Goal: Task Accomplishment & Management: Use online tool/utility

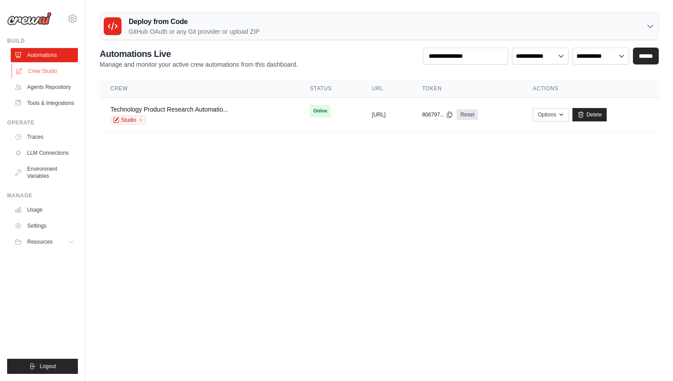
click at [55, 68] on link "Crew Studio" at bounding box center [45, 71] width 67 height 14
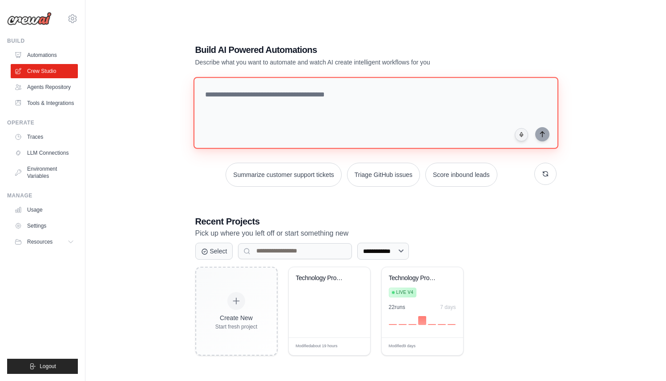
click at [375, 101] on textarea at bounding box center [375, 113] width 365 height 72
type textarea "*"
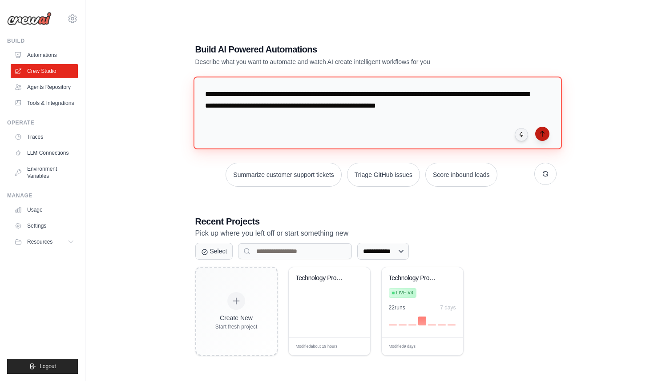
type textarea "**********"
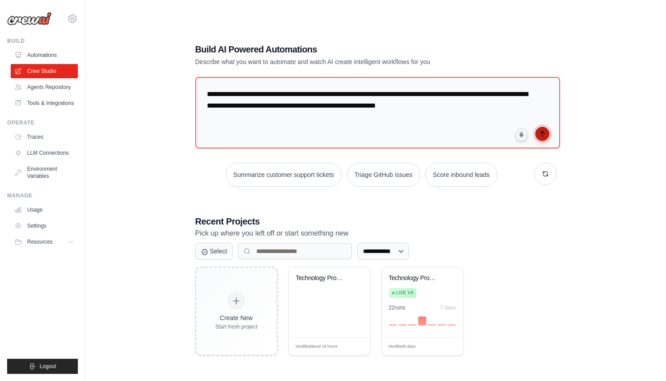
click at [546, 137] on button "submit" at bounding box center [542, 134] width 14 height 14
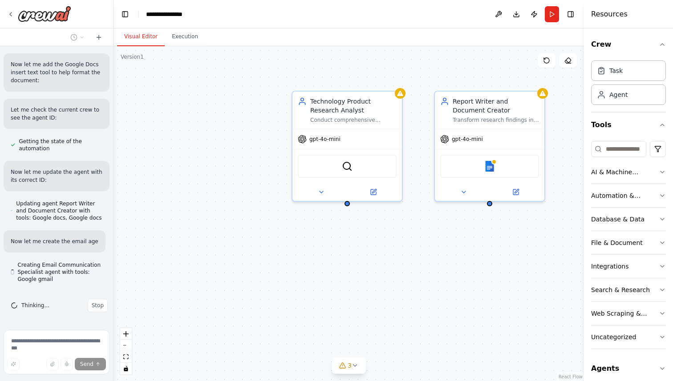
scroll to position [812, 0]
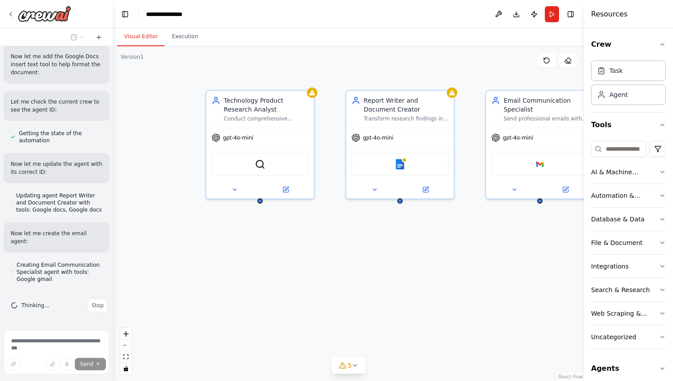
drag, startPoint x: 231, startPoint y: 156, endPoint x: 146, endPoint y: 154, distance: 85.0
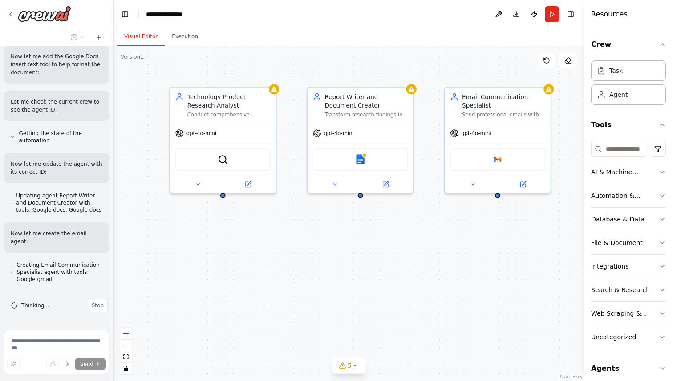
drag, startPoint x: 396, startPoint y: 248, endPoint x: 357, endPoint y: 241, distance: 39.8
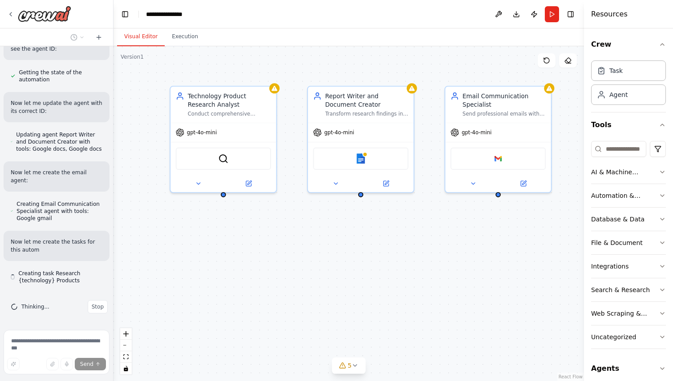
scroll to position [875, 0]
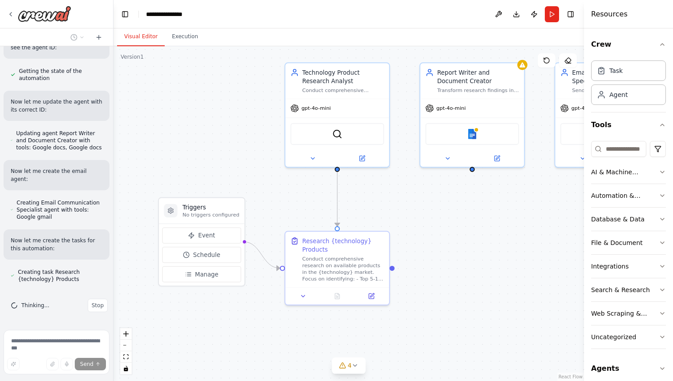
drag, startPoint x: 146, startPoint y: 195, endPoint x: 292, endPoint y: 166, distance: 149.3
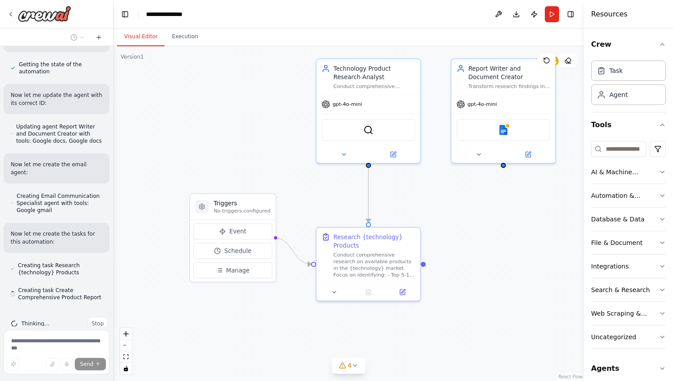
scroll to position [907, 0]
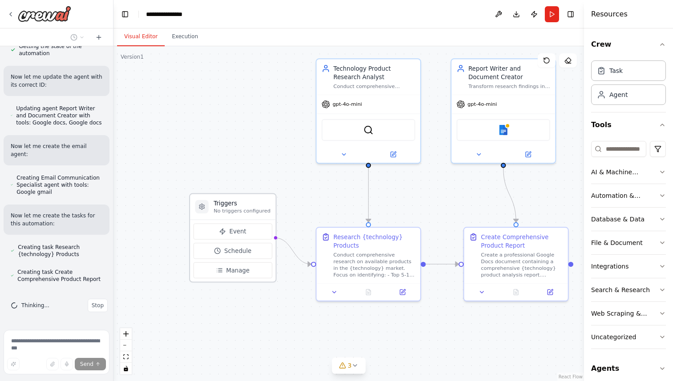
click at [243, 207] on h3 "Triggers" at bounding box center [242, 203] width 57 height 8
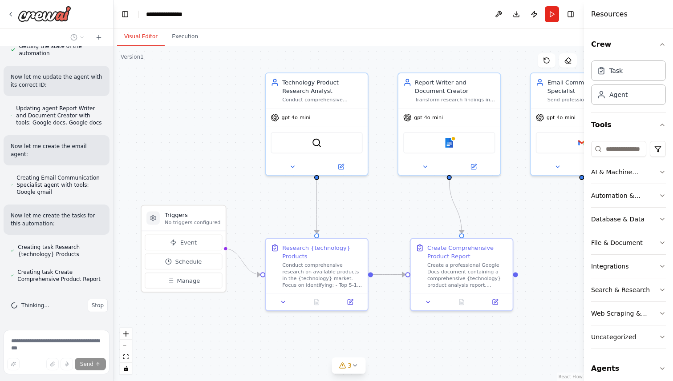
drag, startPoint x: 289, startPoint y: 199, endPoint x: 239, endPoint y: 211, distance: 51.6
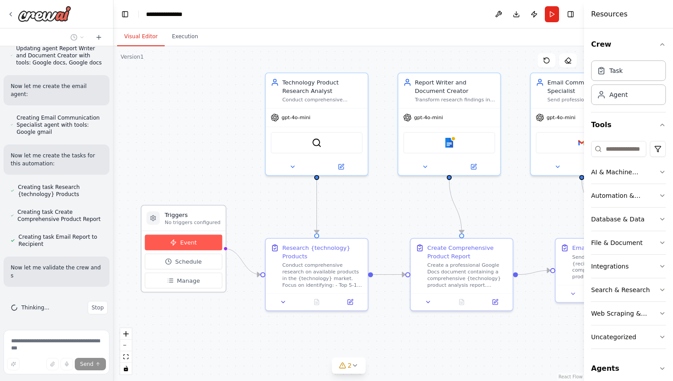
scroll to position [994, 0]
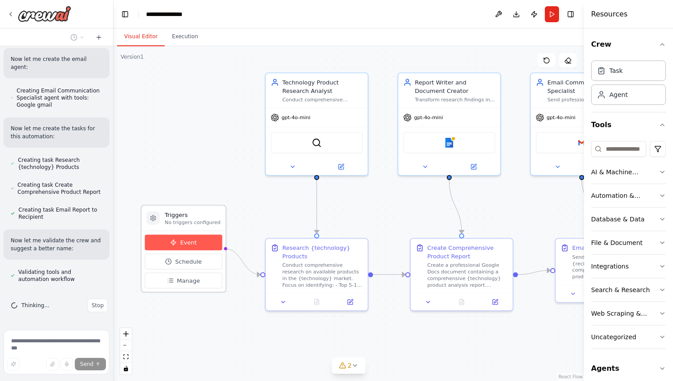
click at [199, 243] on button "Event" at bounding box center [183, 243] width 77 height 16
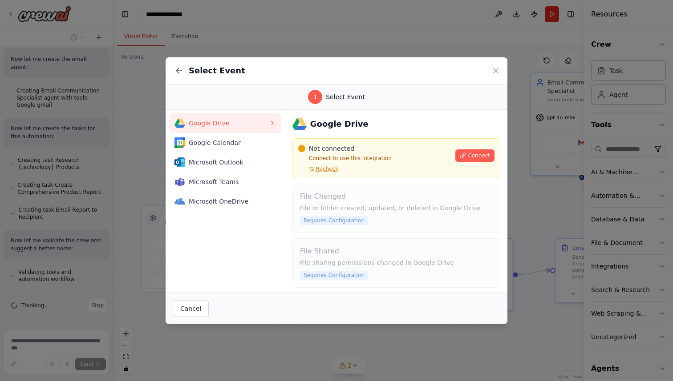
scroll to position [1026, 0]
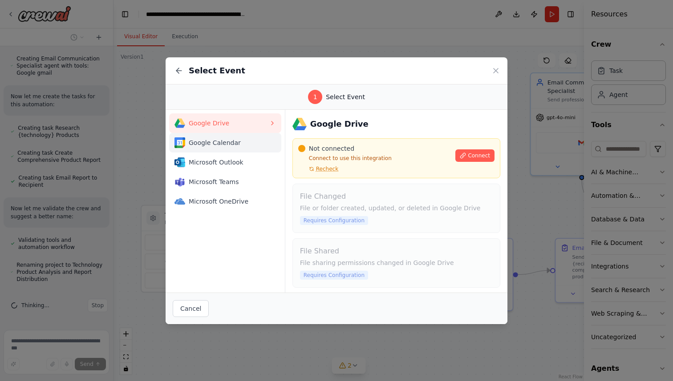
click at [236, 144] on span "Google Calendar" at bounding box center [229, 142] width 80 height 9
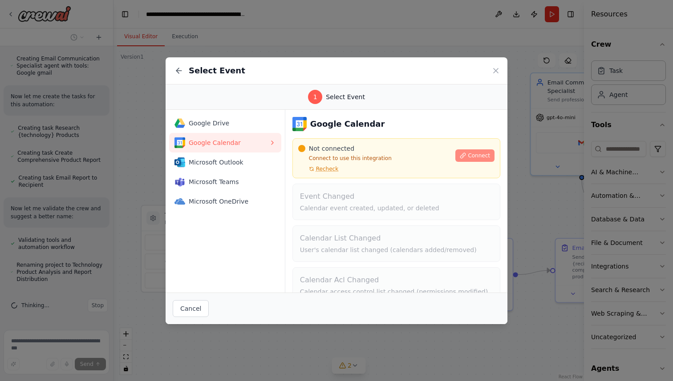
click at [470, 152] on span "Connect" at bounding box center [479, 155] width 22 height 7
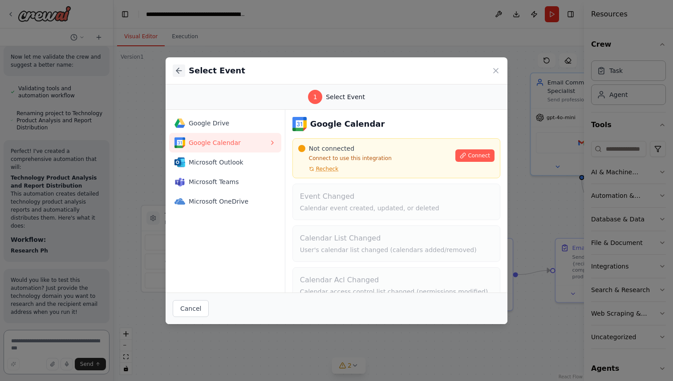
scroll to position [1261, 0]
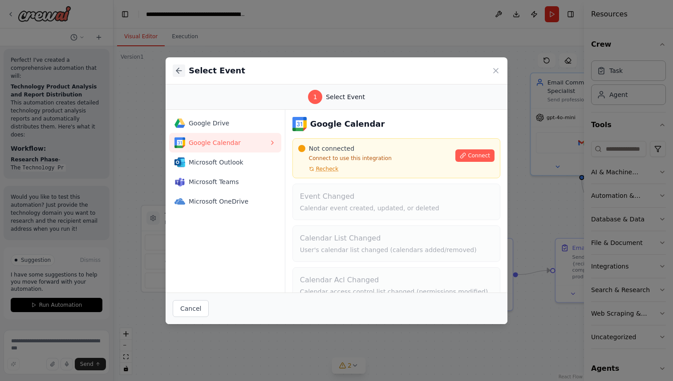
click at [180, 69] on icon at bounding box center [178, 70] width 9 height 9
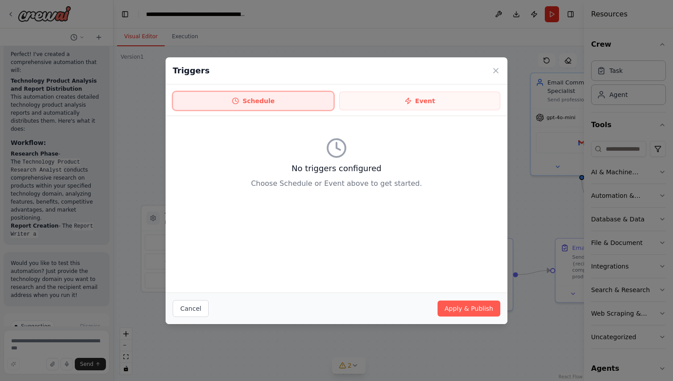
click at [295, 101] on button "Schedule" at bounding box center [253, 101] width 161 height 19
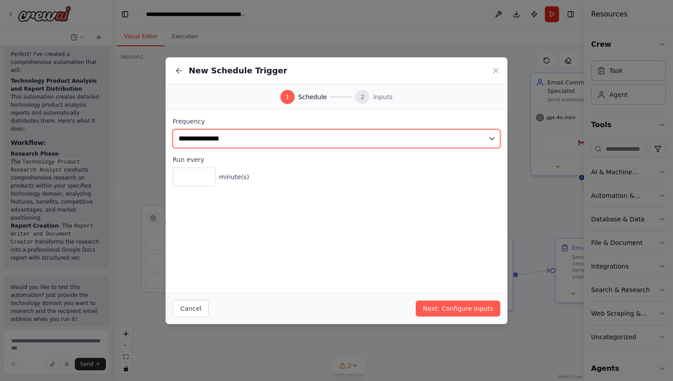
click at [263, 141] on select "**********" at bounding box center [337, 139] width 328 height 19
select select "*****"
click at [173, 130] on select "**********" at bounding box center [337, 139] width 328 height 19
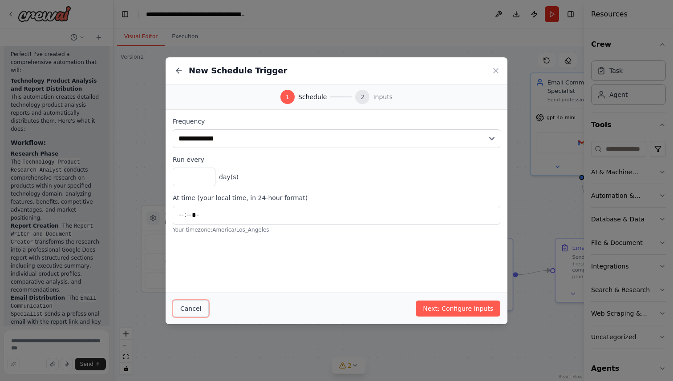
click at [186, 313] on button "Cancel" at bounding box center [191, 308] width 36 height 17
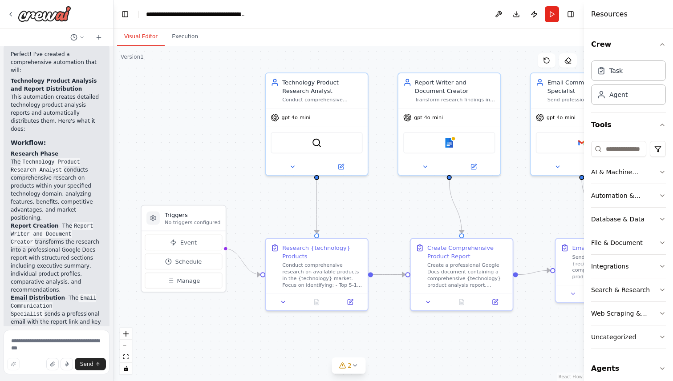
scroll to position [1688, 0]
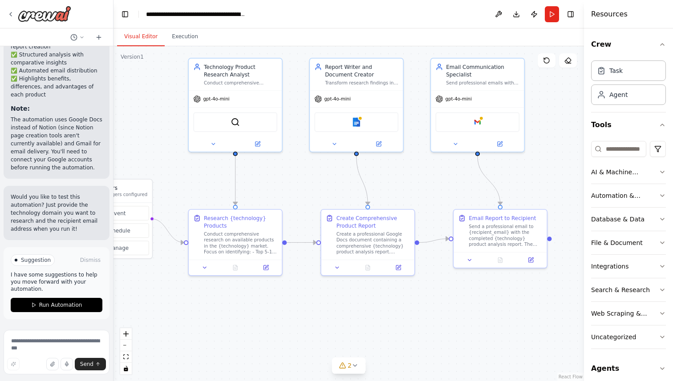
drag, startPoint x: 411, startPoint y: 207, endPoint x: 321, endPoint y: 181, distance: 93.1
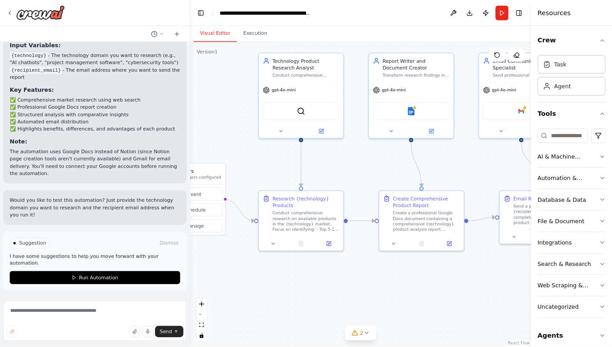
scroll to position [1073, 0]
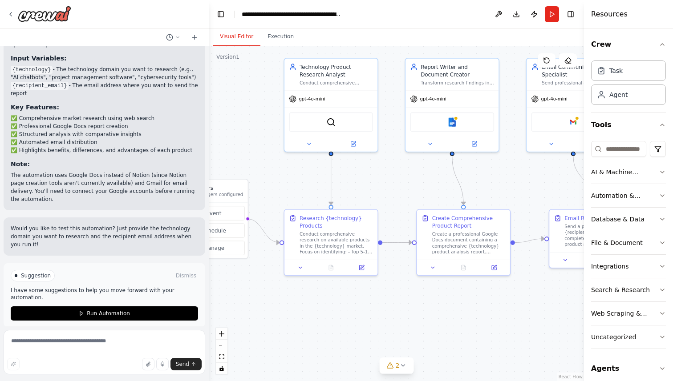
drag, startPoint x: 113, startPoint y: 287, endPoint x: 209, endPoint y: 284, distance: 96.2
click at [209, 284] on div "Create a report of products for a specific technology and highlight thier benef…" at bounding box center [336, 190] width 673 height 381
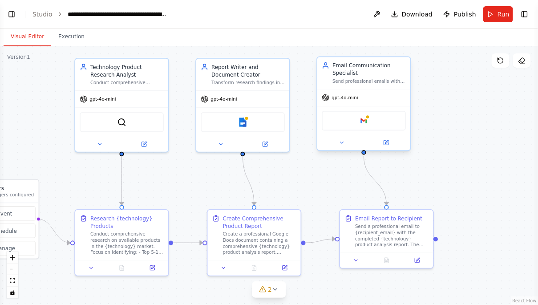
scroll to position [1073, 0]
click at [10, 12] on button "Toggle Left Sidebar" at bounding box center [11, 14] width 12 height 12
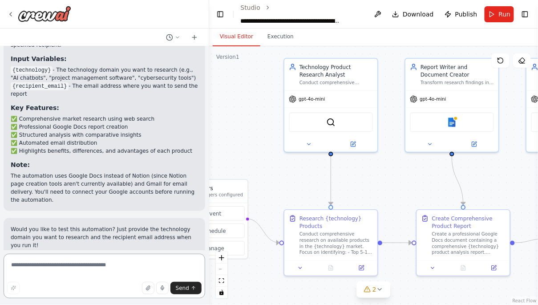
click at [81, 268] on textarea at bounding box center [105, 276] width 202 height 45
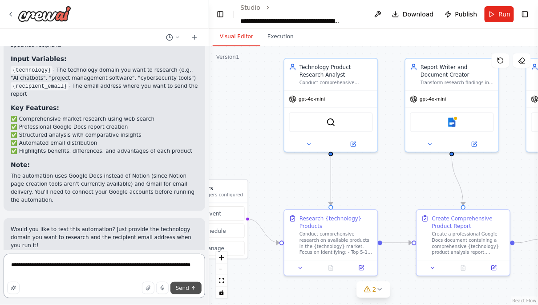
type textarea "**********"
click at [178, 289] on span "Send" at bounding box center [182, 287] width 13 height 7
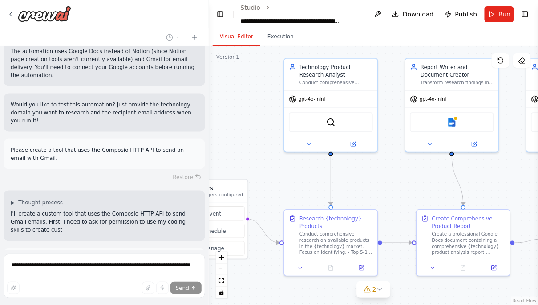
scroll to position [1293, 0]
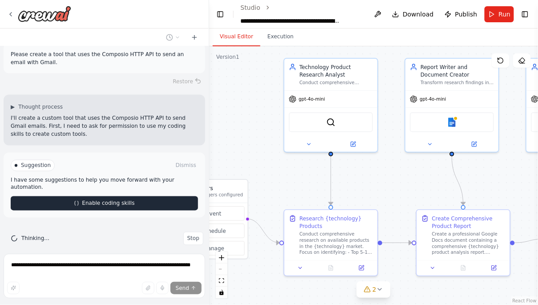
click at [96, 200] on span "Enable coding skills" at bounding box center [108, 203] width 53 height 7
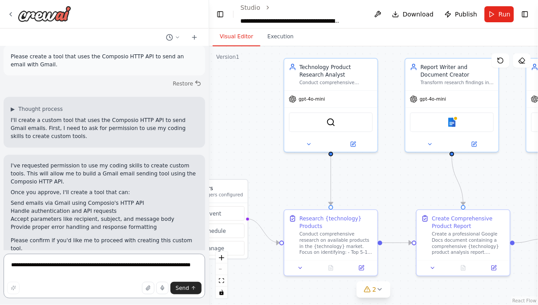
scroll to position [1299, 0]
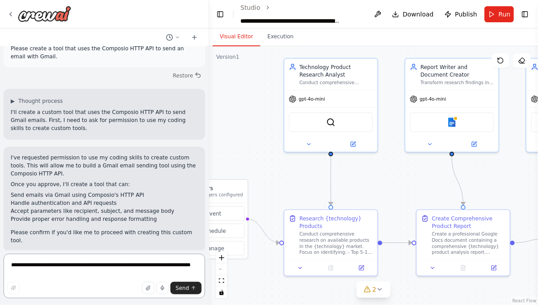
click at [117, 269] on textarea "**********" at bounding box center [105, 276] width 202 height 45
type textarea "*******"
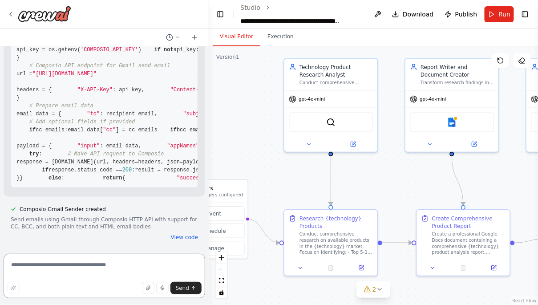
scroll to position [2526, 0]
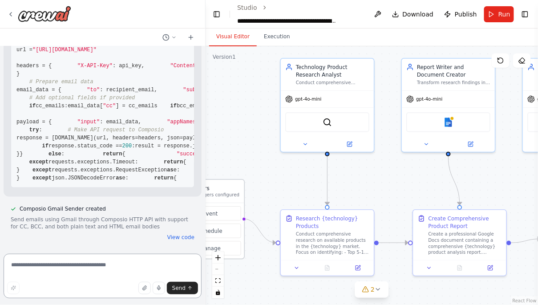
drag, startPoint x: 206, startPoint y: 231, endPoint x: 206, endPoint y: 238, distance: 7.6
click at [206, 238] on div "Create a report of products for a specific technology and highlight thier benef…" at bounding box center [269, 152] width 538 height 305
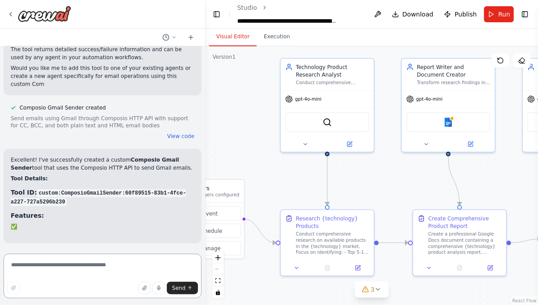
scroll to position [3053, 0]
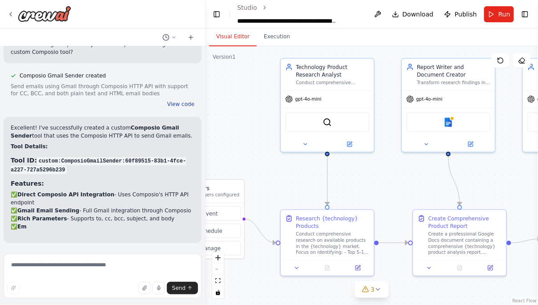
click at [179, 108] on button "View code" at bounding box center [180, 104] width 27 height 7
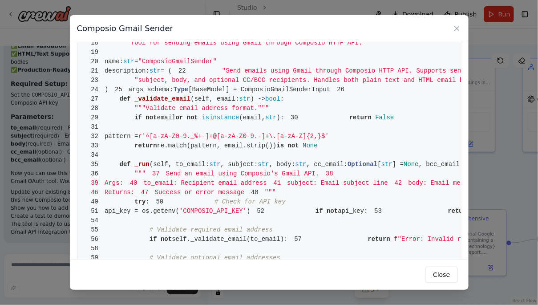
scroll to position [0, 0]
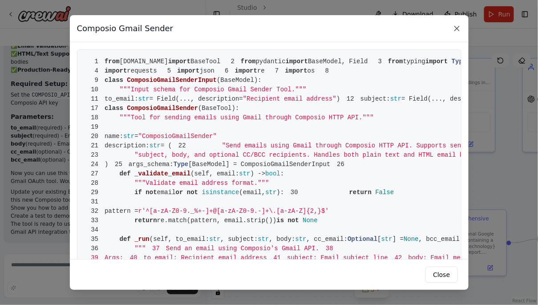
click at [459, 28] on icon at bounding box center [457, 28] width 9 height 9
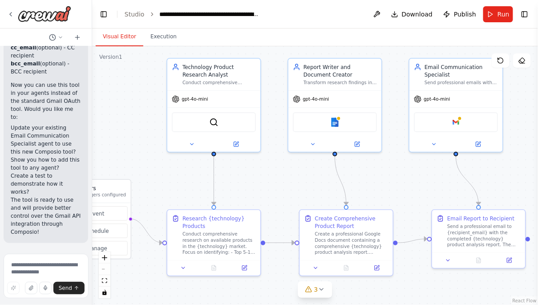
scroll to position [5249, 0]
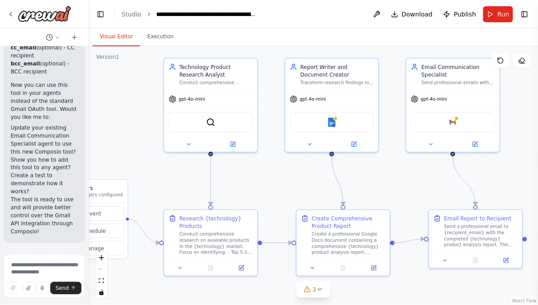
drag, startPoint x: 205, startPoint y: 77, endPoint x: 66, endPoint y: 83, distance: 139.0
click at [66, 83] on div "Create a report of products for a specific technology and highlight thier benef…" at bounding box center [44, 152] width 89 height 305
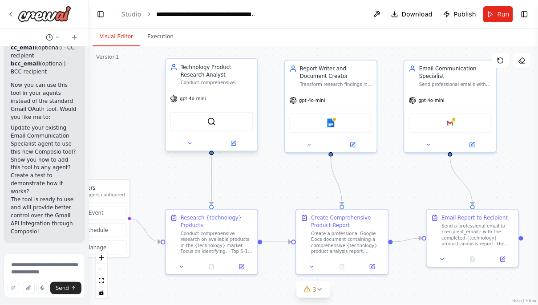
click at [239, 123] on div "SerperDevTool" at bounding box center [211, 122] width 83 height 20
click at [227, 124] on div "SerperDevTool" at bounding box center [211, 122] width 83 height 20
click at [525, 13] on button "Toggle Right Sidebar" at bounding box center [525, 14] width 12 height 12
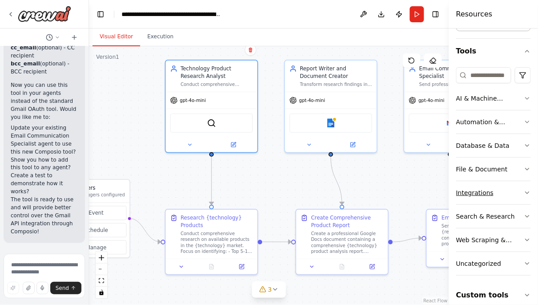
scroll to position [107, 0]
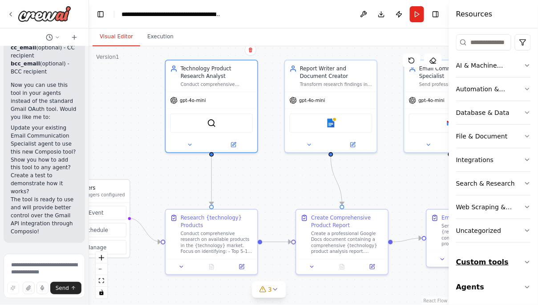
click at [504, 259] on button "Custom tools" at bounding box center [493, 262] width 75 height 25
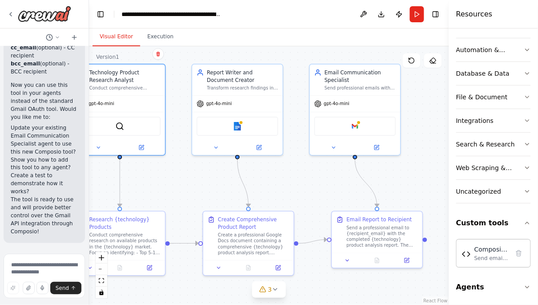
drag, startPoint x: 392, startPoint y: 187, endPoint x: 333, endPoint y: 176, distance: 59.9
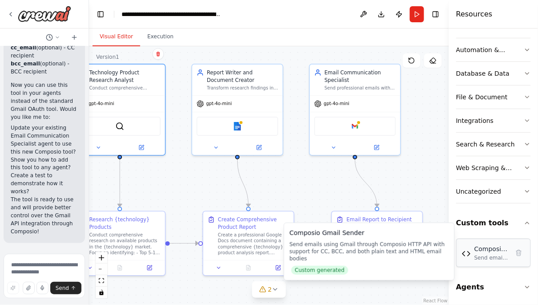
click at [481, 256] on div "Send emails using Gmail through Composio HTTP API with support for CC, BCC, and…" at bounding box center [491, 257] width 35 height 7
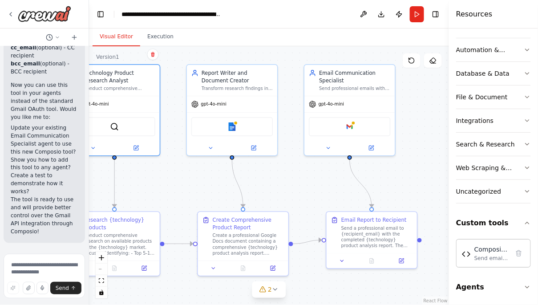
drag, startPoint x: 412, startPoint y: 172, endPoint x: 314, endPoint y: 174, distance: 97.5
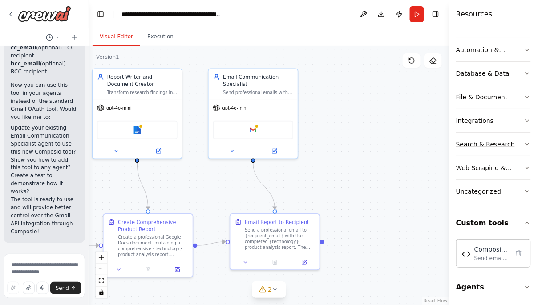
scroll to position [44, 0]
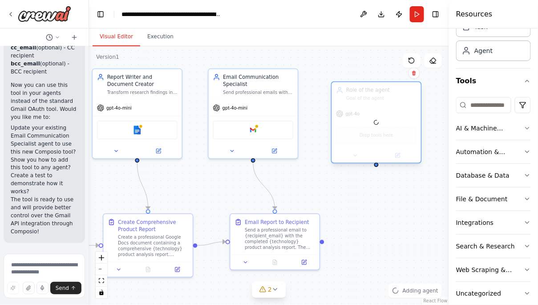
drag, startPoint x: 401, startPoint y: 115, endPoint x: 370, endPoint y: 91, distance: 39.3
click at [370, 91] on div at bounding box center [376, 122] width 89 height 81
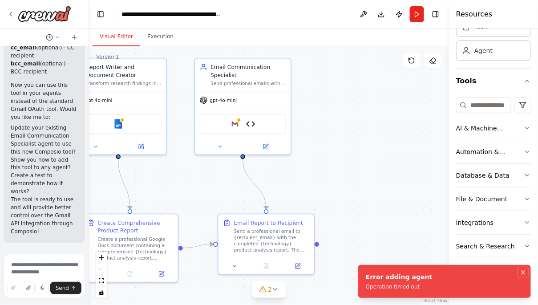
click at [523, 273] on icon "Notifications (F8)" at bounding box center [523, 272] width 7 height 7
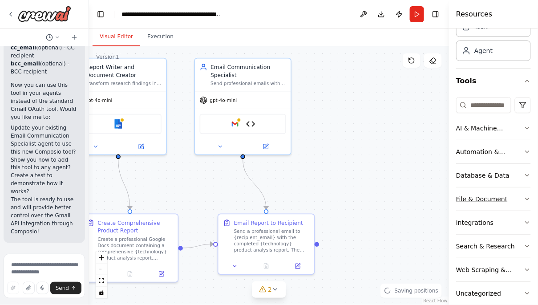
scroll to position [146, 0]
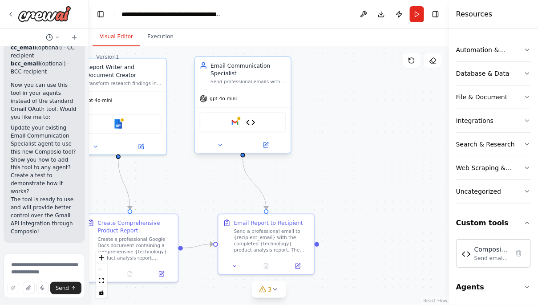
click at [213, 125] on div "Google gmail Composio Gmail Sender" at bounding box center [243, 122] width 86 height 20
click at [267, 143] on icon at bounding box center [267, 144] width 4 height 4
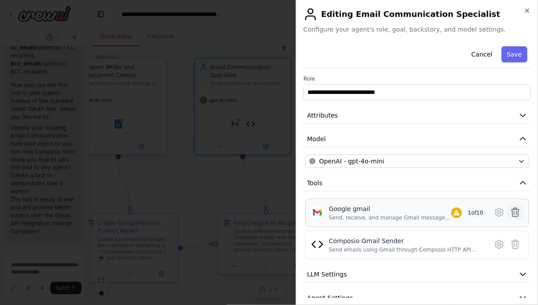
click at [510, 212] on icon at bounding box center [515, 212] width 11 height 11
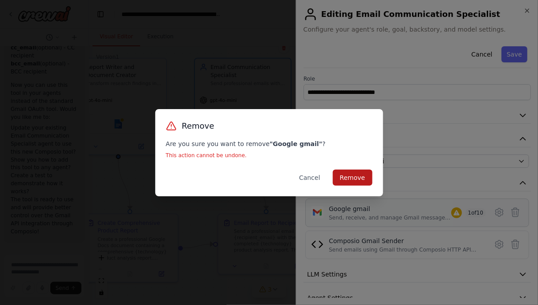
click at [350, 177] on button "Remove" at bounding box center [353, 178] width 40 height 16
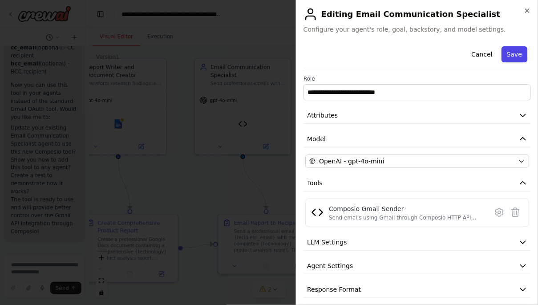
click at [513, 54] on button "Save" at bounding box center [515, 54] width 26 height 16
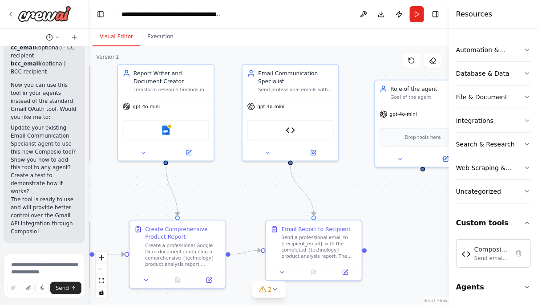
drag, startPoint x: 304, startPoint y: 190, endPoint x: 352, endPoint y: 196, distance: 48.0
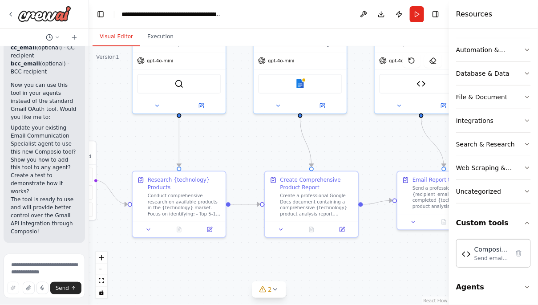
drag, startPoint x: 255, startPoint y: 178, endPoint x: 355, endPoint y: 144, distance: 104.9
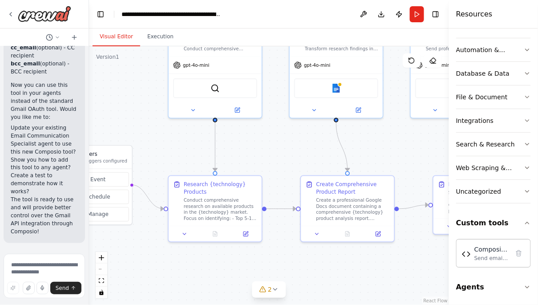
drag, startPoint x: 171, startPoint y: 147, endPoint x: 262, endPoint y: 156, distance: 90.7
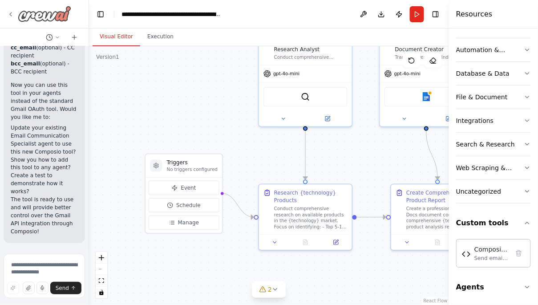
click at [11, 13] on icon at bounding box center [10, 14] width 7 height 7
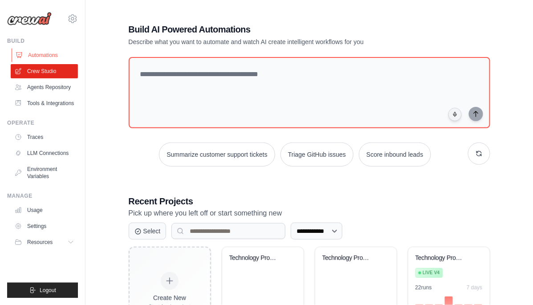
click at [61, 53] on link "Automations" at bounding box center [45, 55] width 67 height 14
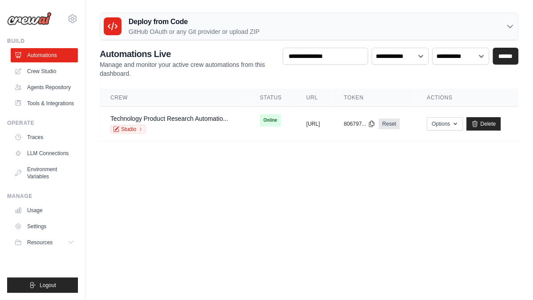
click at [512, 25] on icon at bounding box center [509, 26] width 5 height 3
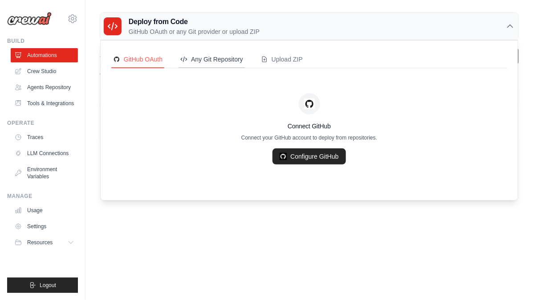
click at [231, 65] on button "Any Git Repository" at bounding box center [211, 59] width 66 height 17
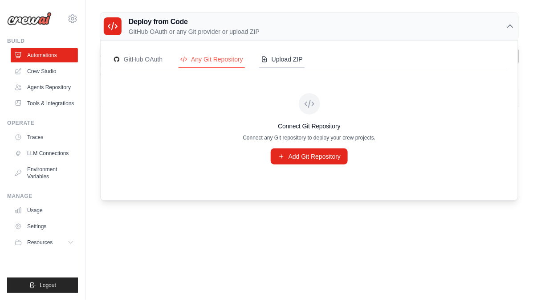
click at [284, 60] on div "Upload ZIP" at bounding box center [282, 59] width 42 height 9
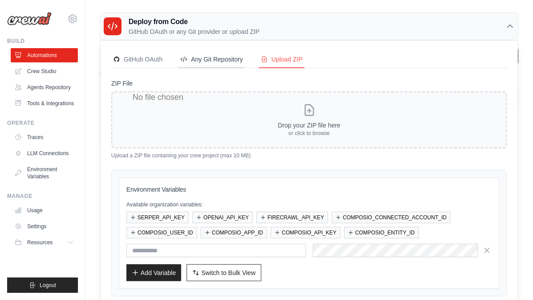
click at [229, 58] on div "Any Git Repository" at bounding box center [211, 59] width 63 height 9
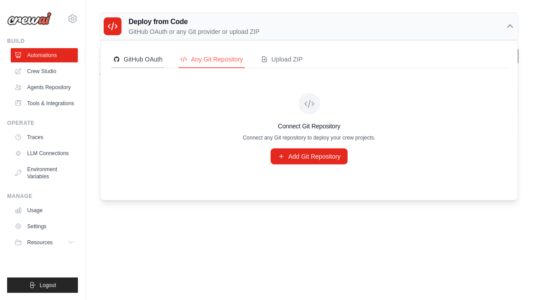
click at [155, 59] on div "GitHub OAuth" at bounding box center [137, 59] width 49 height 9
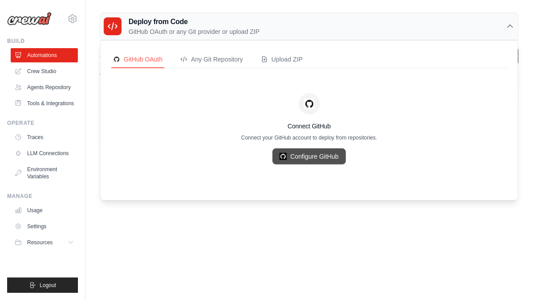
click at [304, 159] on link "Configure GitHub" at bounding box center [308, 156] width 73 height 16
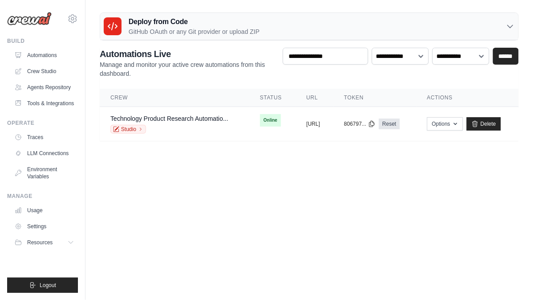
click at [323, 34] on div "Deploy from Code GitHub OAuth or any Git provider or upload ZIP" at bounding box center [309, 26] width 418 height 27
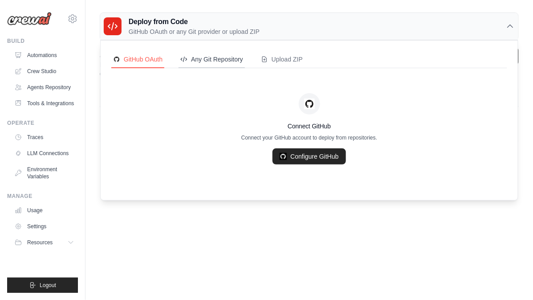
click at [218, 63] on div "Any Git Repository" at bounding box center [211, 59] width 63 height 9
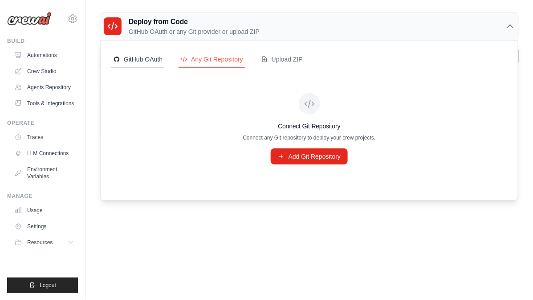
click at [139, 63] on div "GitHub OAuth" at bounding box center [137, 59] width 49 height 9
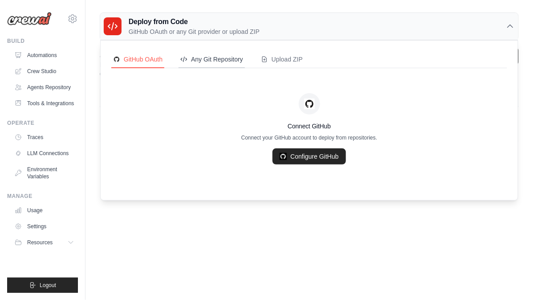
click at [204, 61] on div "Any Git Repository" at bounding box center [211, 59] width 63 height 9
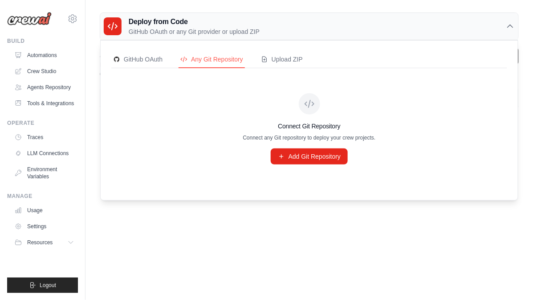
click at [465, 23] on div "Deploy from Code GitHub OAuth or any Git provider or upload ZIP" at bounding box center [309, 26] width 418 height 27
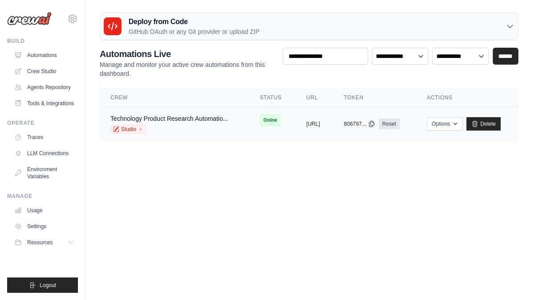
click at [174, 130] on div "Studio" at bounding box center [169, 129] width 118 height 9
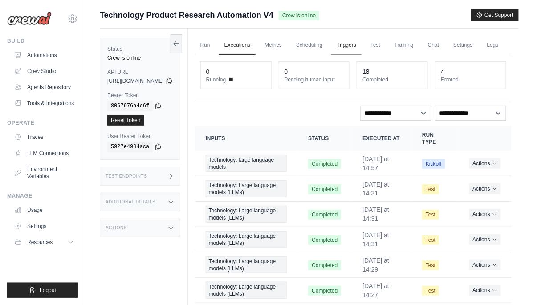
click at [361, 49] on link "Triggers" at bounding box center [346, 45] width 30 height 19
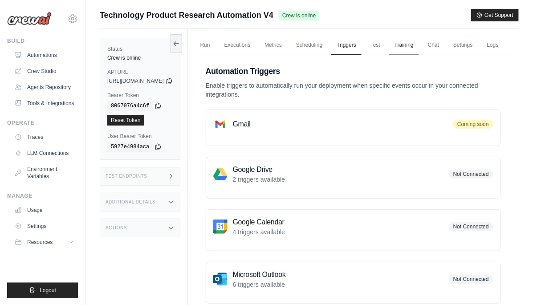
click at [419, 45] on link "Training" at bounding box center [404, 45] width 30 height 19
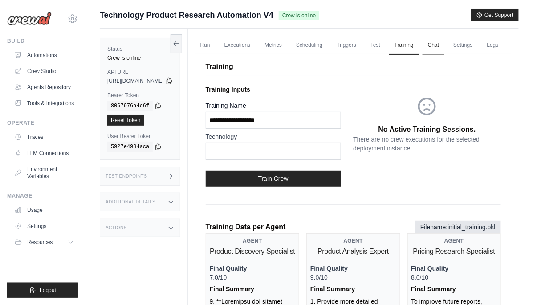
click at [444, 48] on link "Chat" at bounding box center [433, 45] width 22 height 19
click at [52, 159] on link "LLM Connections" at bounding box center [45, 153] width 67 height 14
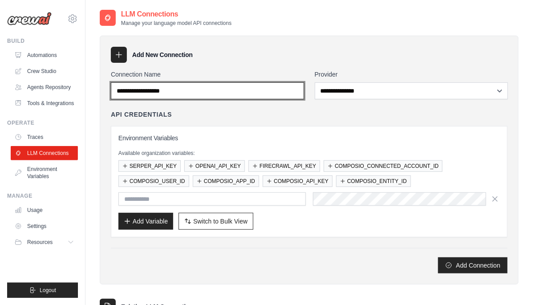
click at [298, 89] on input "Connection Name" at bounding box center [207, 90] width 193 height 17
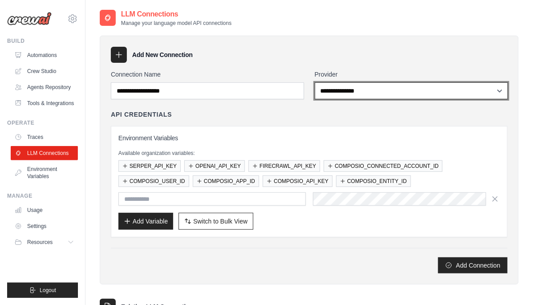
click at [364, 91] on select "**********" at bounding box center [411, 90] width 193 height 17
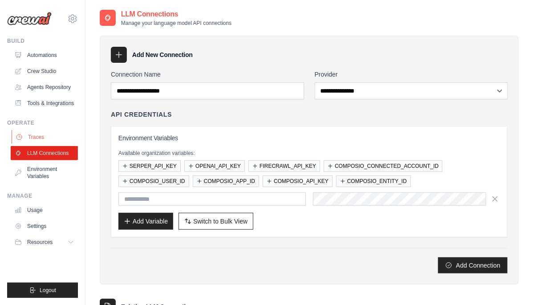
click at [37, 144] on link "Traces" at bounding box center [45, 137] width 67 height 14
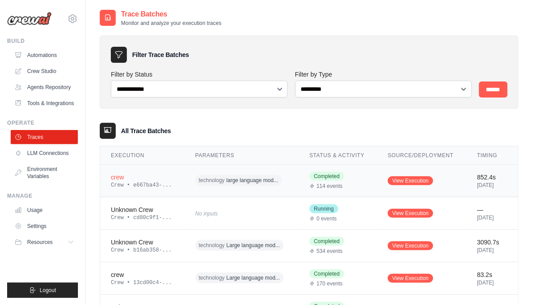
click at [260, 191] on td "technology large language mod..." at bounding box center [242, 180] width 114 height 32
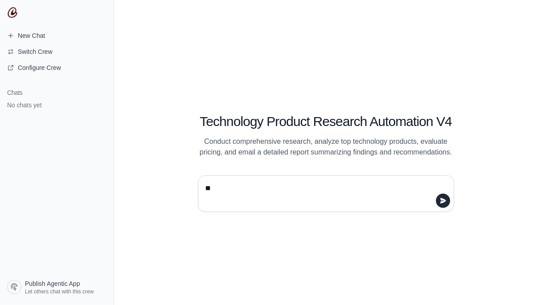
type textarea "*"
type textarea "**********"
click at [439, 203] on button "submit" at bounding box center [443, 201] width 14 height 14
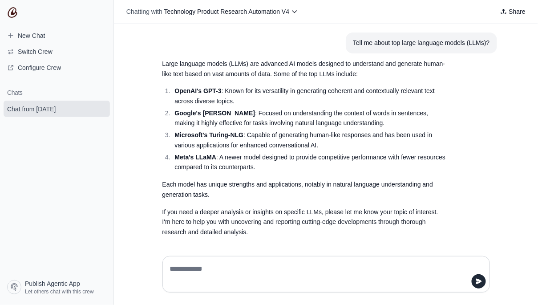
scroll to position [2, 0]
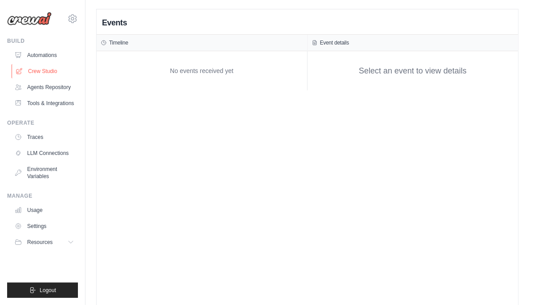
click at [42, 72] on link "Crew Studio" at bounding box center [45, 71] width 67 height 14
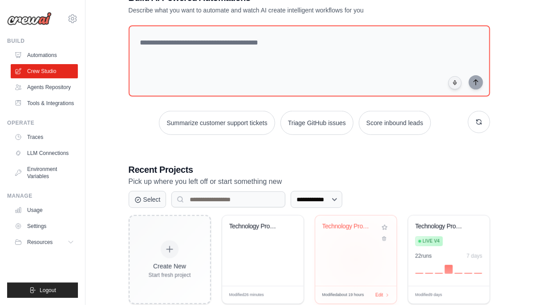
scroll to position [53, 0]
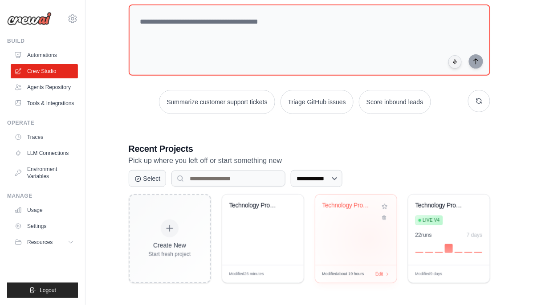
click at [369, 238] on div "Technology Product Research & Notio..." at bounding box center [355, 229] width 81 height 70
click at [61, 105] on link "Tools & Integrations" at bounding box center [45, 103] width 67 height 14
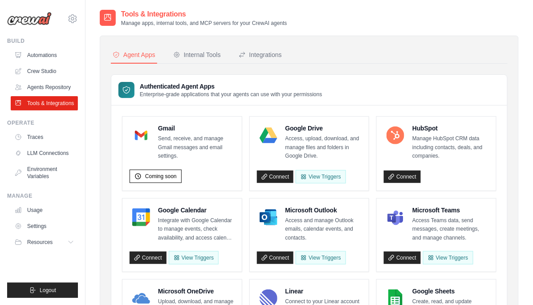
scroll to position [9, 0]
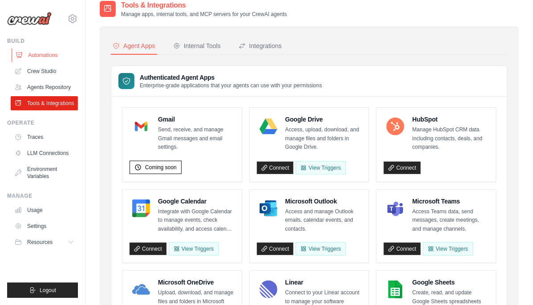
click at [55, 52] on link "Automations" at bounding box center [45, 55] width 67 height 14
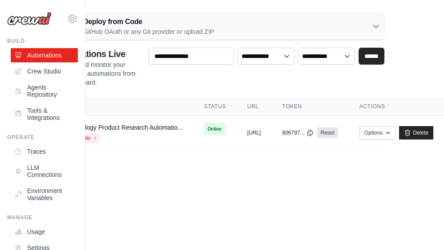
scroll to position [0, 117]
click at [396, 133] on button "Options" at bounding box center [378, 132] width 36 height 13
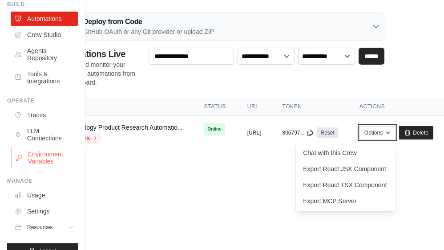
scroll to position [52, 0]
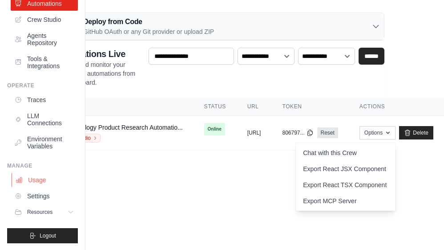
click at [39, 181] on link "Usage" at bounding box center [45, 180] width 67 height 14
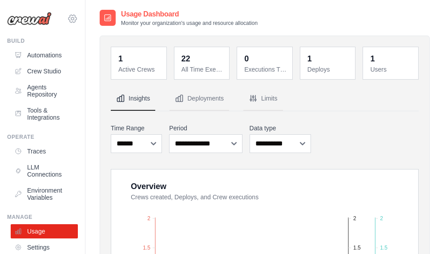
click at [71, 20] on icon at bounding box center [72, 18] width 3 height 3
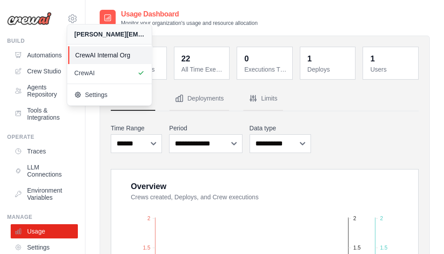
click at [101, 57] on span "CrewAI Internal Org" at bounding box center [110, 55] width 70 height 9
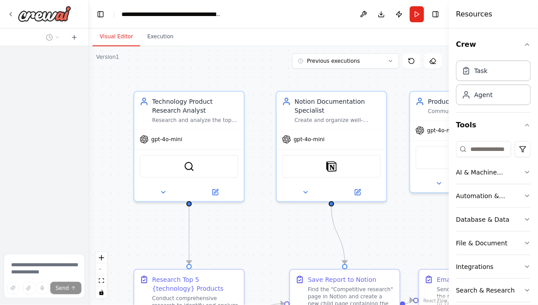
scroll to position [1632, 0]
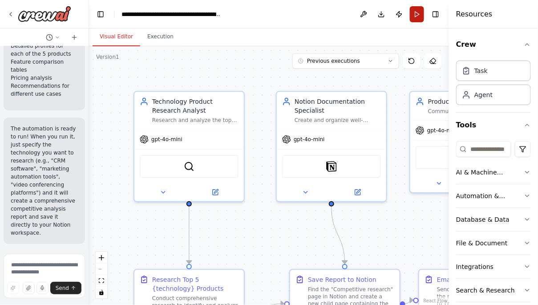
click at [420, 13] on button "Run" at bounding box center [417, 14] width 14 height 16
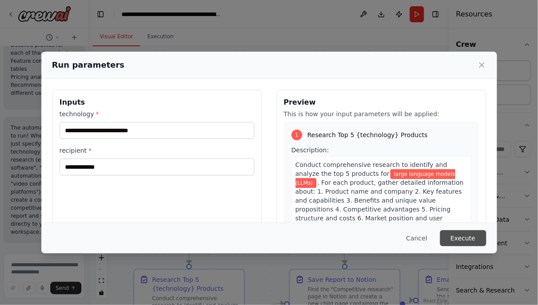
click at [465, 239] on button "Execute" at bounding box center [463, 238] width 46 height 16
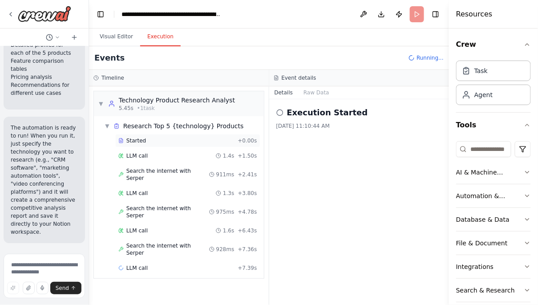
click at [170, 142] on div "Started" at bounding box center [176, 140] width 116 height 7
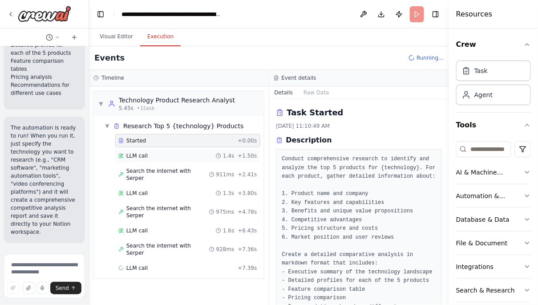
click at [180, 160] on div "LLM call 1.4s + 1.50s" at bounding box center [187, 155] width 145 height 13
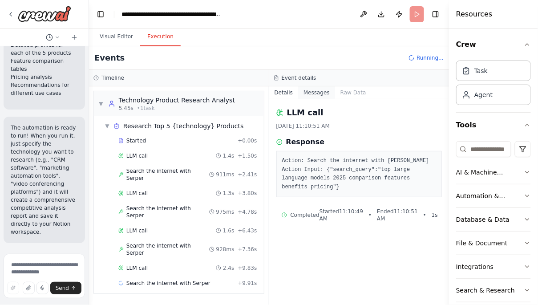
click at [312, 93] on button "Messages" at bounding box center [316, 92] width 37 height 12
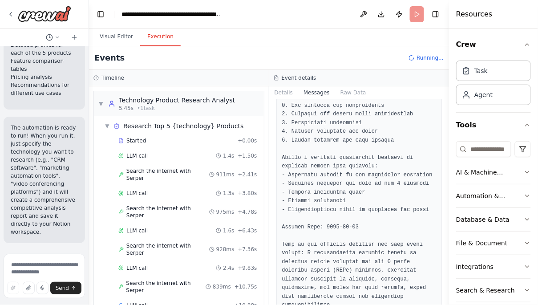
scroll to position [689, 0]
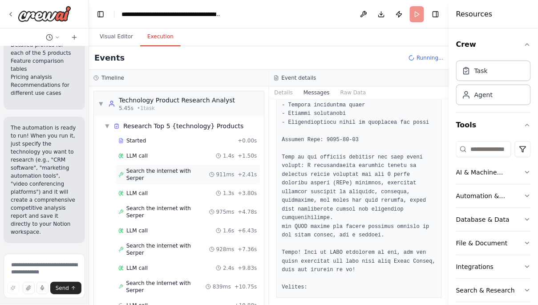
click at [174, 168] on span "Search the internet with Serper" at bounding box center [167, 174] width 83 height 14
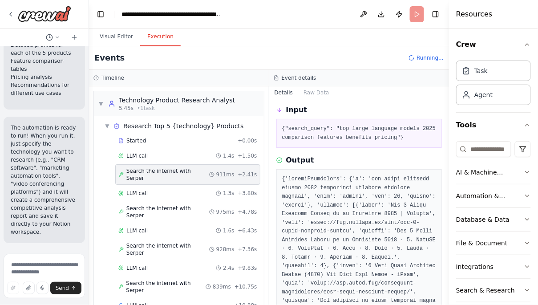
scroll to position [55, 0]
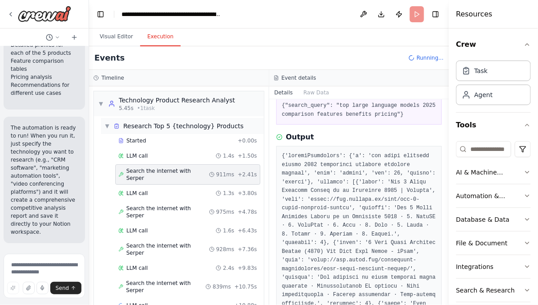
click at [107, 127] on span "▼" at bounding box center [107, 125] width 5 height 7
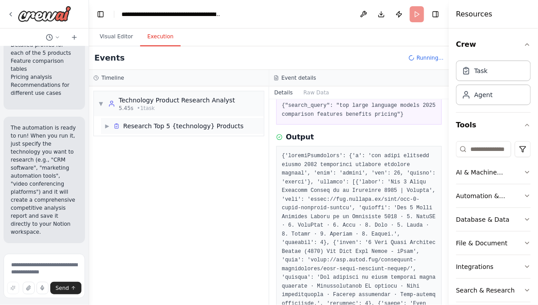
click at [106, 127] on span "▶" at bounding box center [107, 125] width 5 height 7
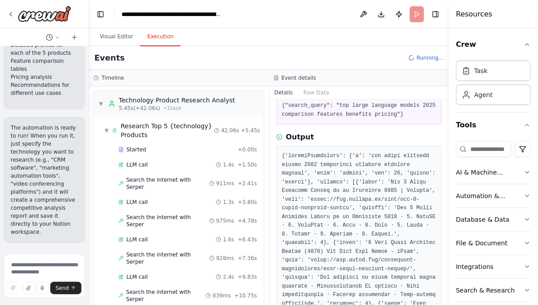
click at [6, 12] on div at bounding box center [44, 14] width 89 height 28
click at [9, 12] on icon at bounding box center [10, 14] width 7 height 7
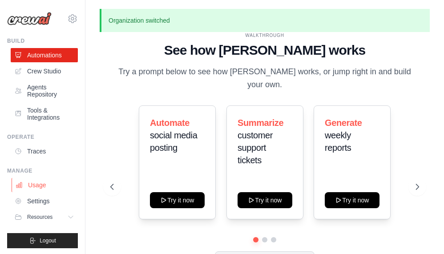
click at [48, 186] on link "Usage" at bounding box center [45, 185] width 67 height 14
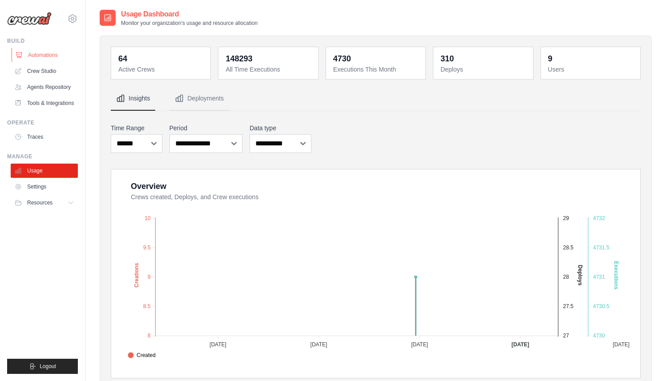
click at [50, 56] on link "Automations" at bounding box center [45, 55] width 67 height 14
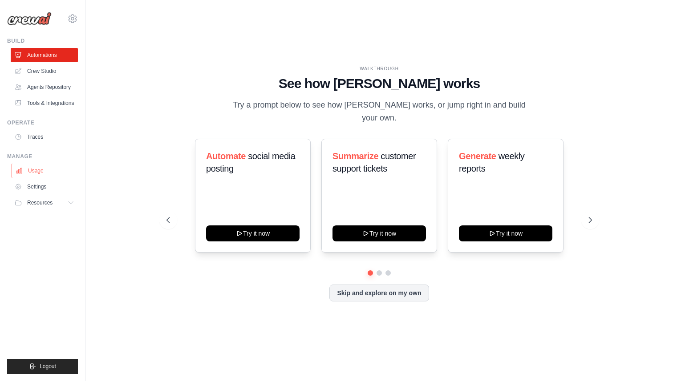
click at [38, 176] on link "Usage" at bounding box center [45, 171] width 67 height 14
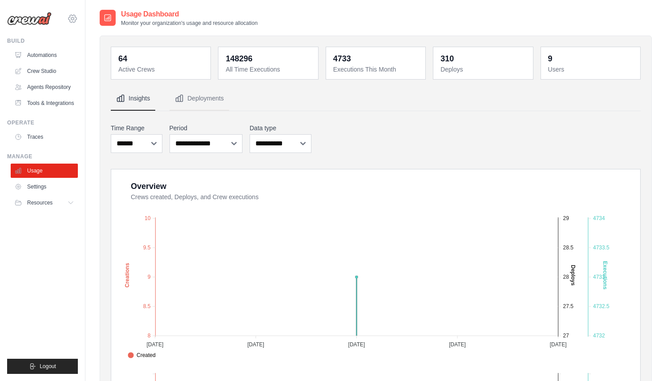
click at [69, 19] on icon at bounding box center [72, 18] width 11 height 11
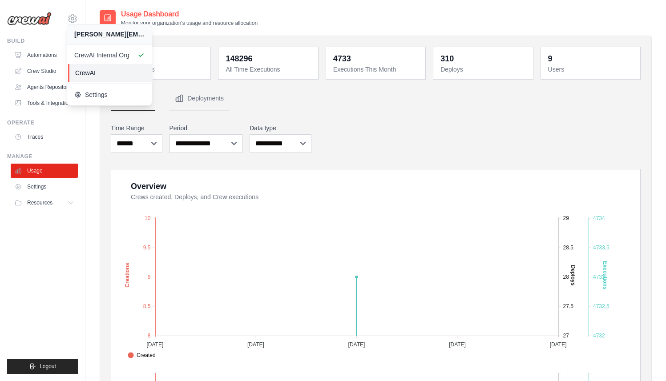
click at [96, 75] on span "CrewAI" at bounding box center [110, 73] width 70 height 9
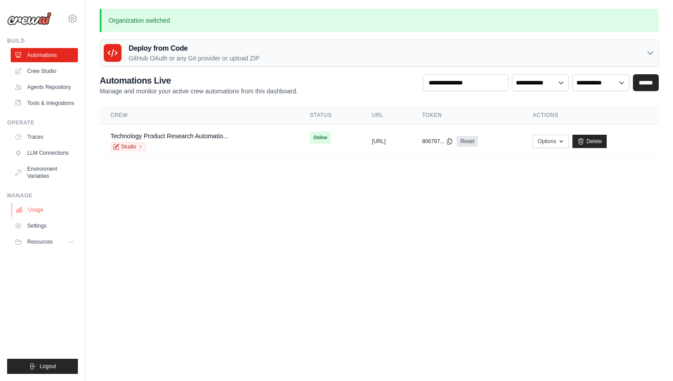
click at [40, 215] on link "Usage" at bounding box center [45, 210] width 67 height 14
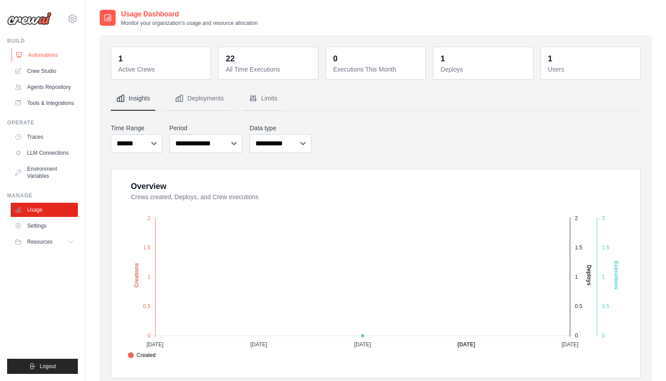
click at [36, 58] on link "Automations" at bounding box center [45, 55] width 67 height 14
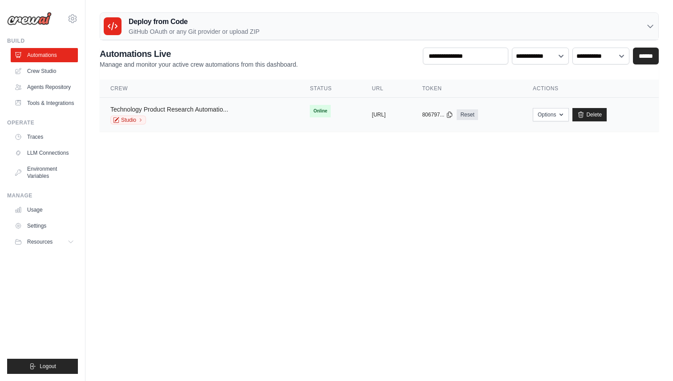
click at [211, 109] on link "Technology Product Research Automatio..." at bounding box center [169, 109] width 118 height 7
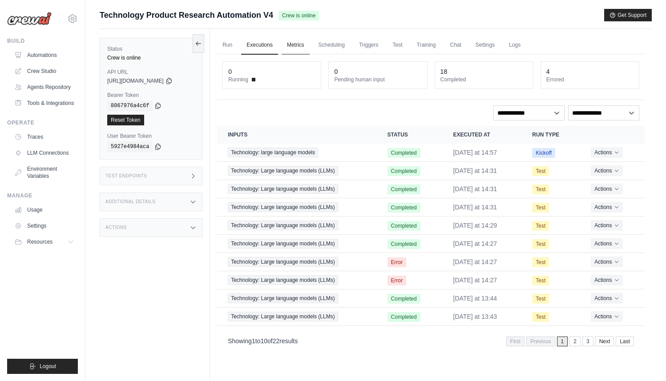
click at [299, 43] on link "Metrics" at bounding box center [296, 45] width 28 height 19
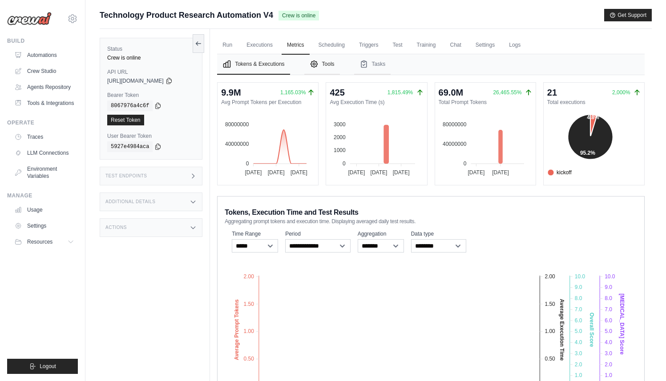
click at [330, 64] on button "Tools" at bounding box center [322, 64] width 36 height 20
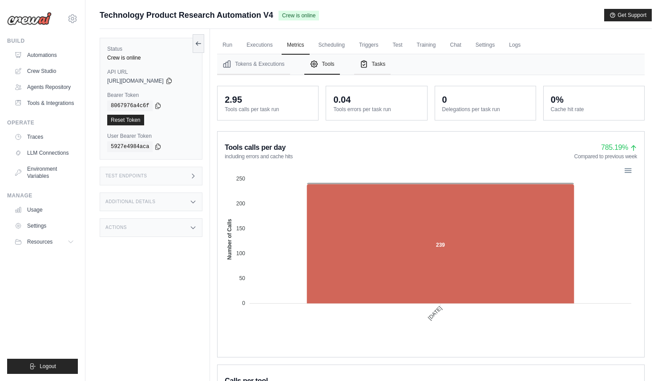
click at [369, 65] on icon "Tabs" at bounding box center [364, 64] width 9 height 9
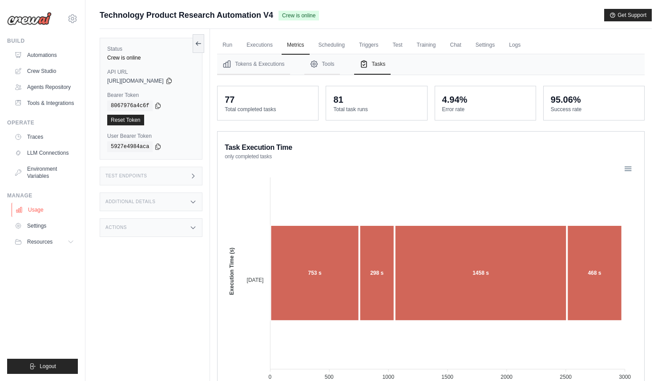
click at [39, 211] on link "Usage" at bounding box center [45, 210] width 67 height 14
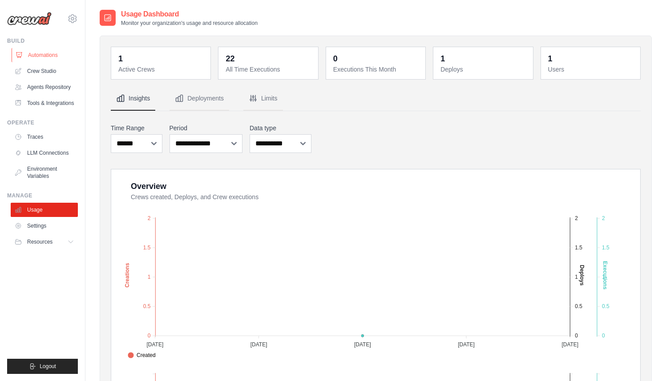
click at [46, 56] on link "Automations" at bounding box center [45, 55] width 67 height 14
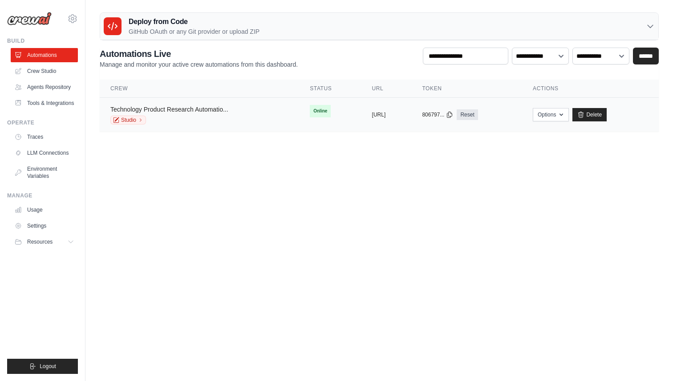
click at [216, 107] on link "Technology Product Research Automatio..." at bounding box center [169, 109] width 118 height 7
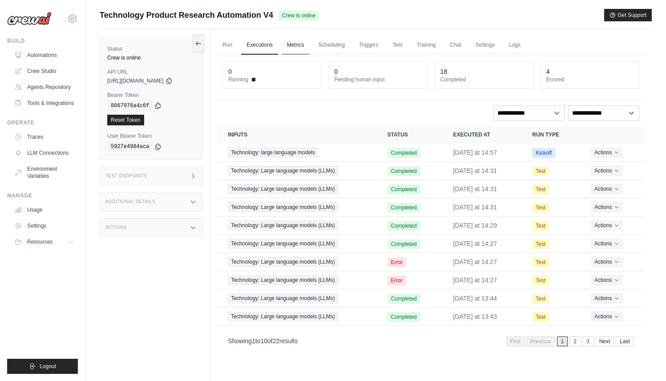
click at [304, 50] on link "Metrics" at bounding box center [296, 45] width 28 height 19
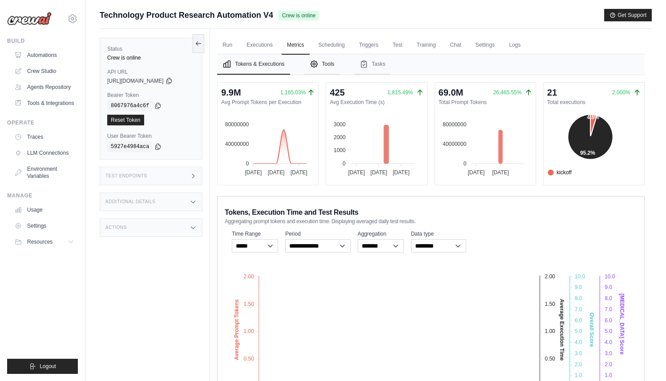
click at [340, 65] on button "Tools" at bounding box center [322, 64] width 36 height 20
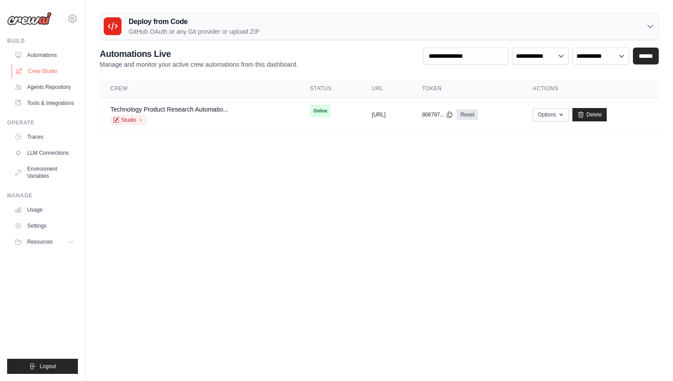
click at [58, 71] on link "Crew Studio" at bounding box center [45, 71] width 67 height 14
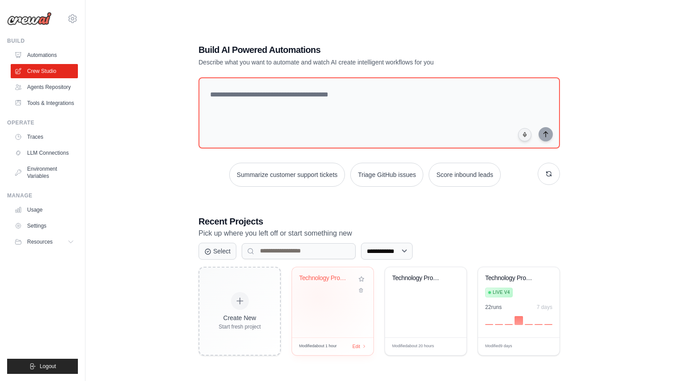
click at [318, 297] on div "Technology Product Analysis and Rep..." at bounding box center [332, 302] width 81 height 70
click at [69, 21] on icon at bounding box center [73, 19] width 8 height 8
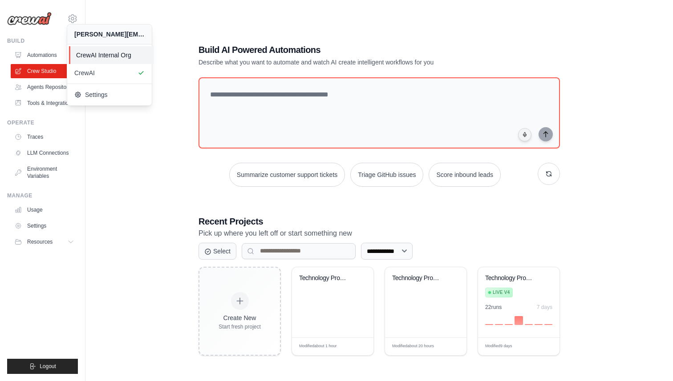
click at [95, 55] on span "CrewAI Internal Org" at bounding box center [111, 55] width 70 height 9
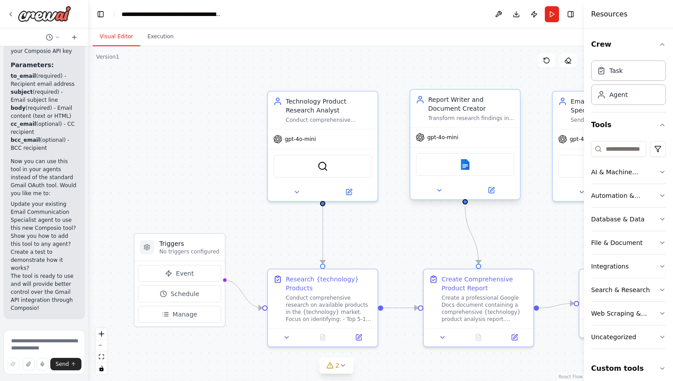
scroll to position [5136, 0]
click at [497, 191] on button at bounding box center [491, 190] width 50 height 11
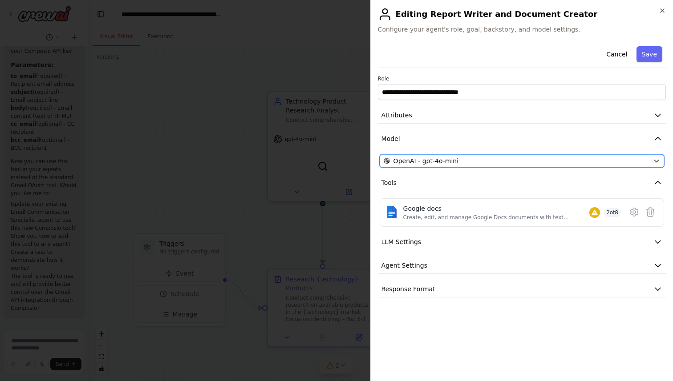
click at [470, 162] on div "OpenAI - gpt-4o-mini" at bounding box center [517, 161] width 266 height 9
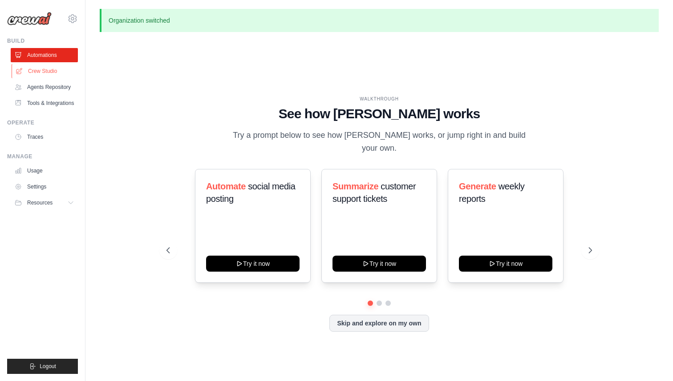
click at [60, 69] on link "Crew Studio" at bounding box center [45, 71] width 67 height 14
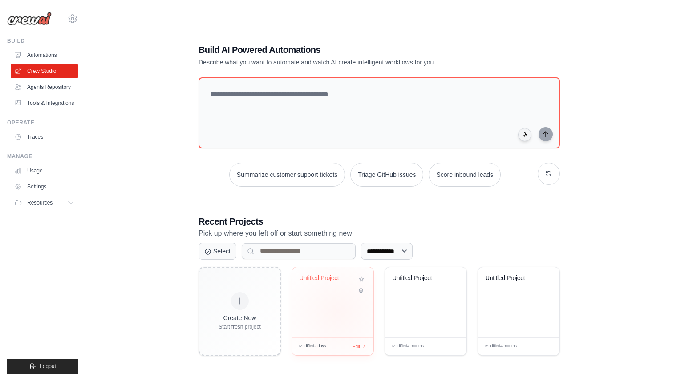
click at [337, 312] on div "Untitled Project" at bounding box center [332, 302] width 81 height 70
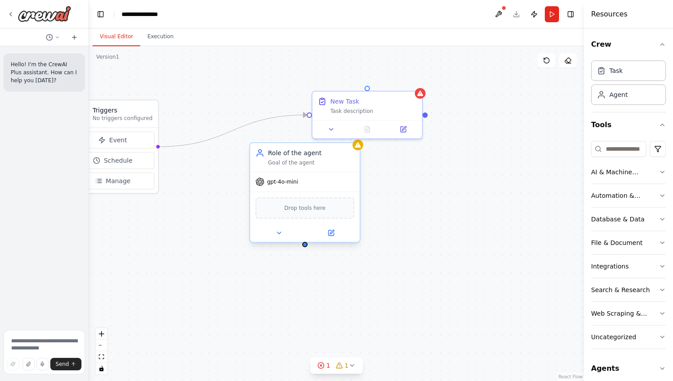
click at [293, 187] on div "gpt-4o-mini" at bounding box center [304, 182] width 109 height 20
click at [332, 232] on icon at bounding box center [332, 232] width 4 height 4
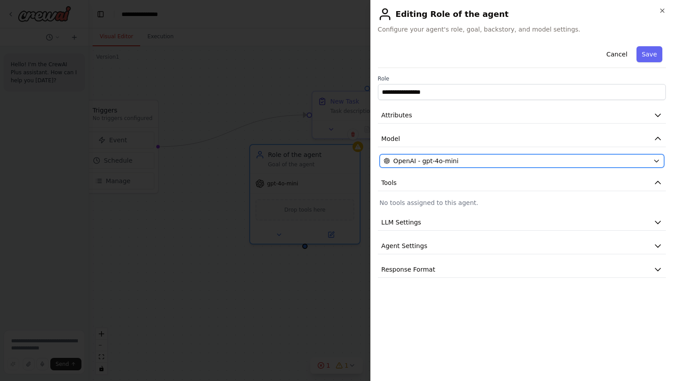
click at [518, 159] on div "OpenAI - gpt-4o-mini" at bounding box center [517, 161] width 266 height 9
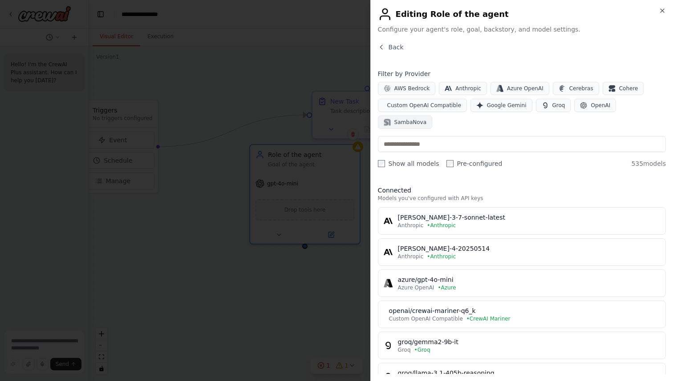
click at [426, 119] on span "SambaNova" at bounding box center [410, 122] width 32 height 7
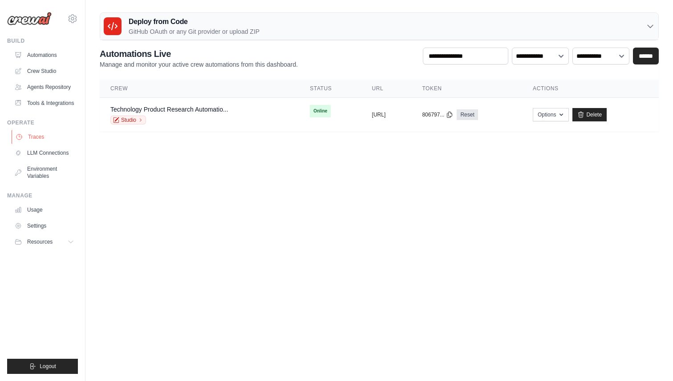
click at [49, 144] on link "Traces" at bounding box center [45, 137] width 67 height 14
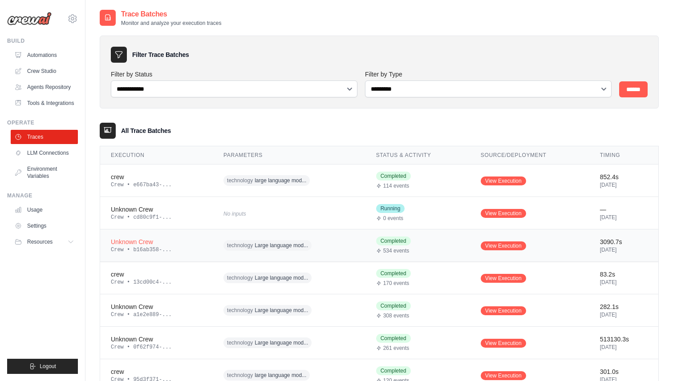
click at [190, 245] on div "Unknown Crew" at bounding box center [156, 242] width 91 height 9
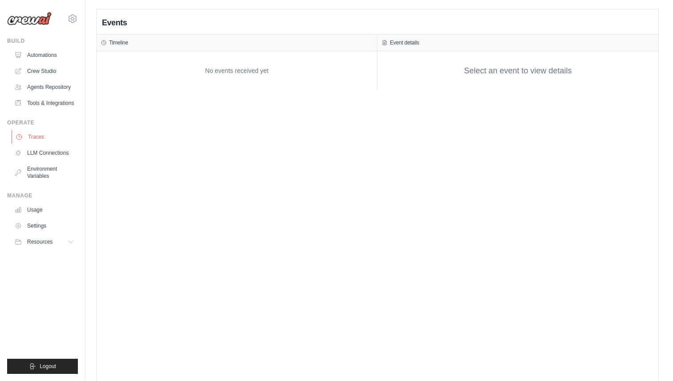
click at [55, 144] on link "Traces" at bounding box center [45, 137] width 67 height 14
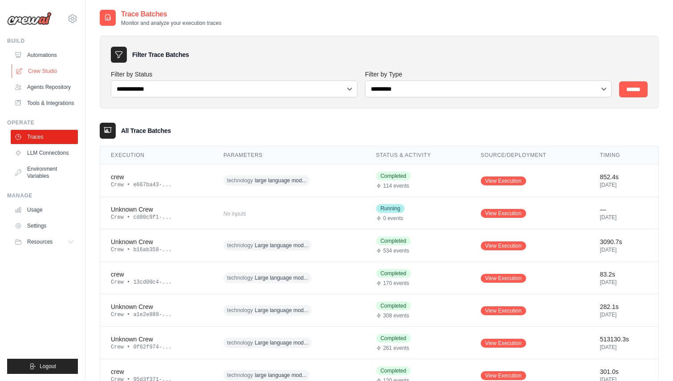
click at [49, 73] on link "Crew Studio" at bounding box center [45, 71] width 67 height 14
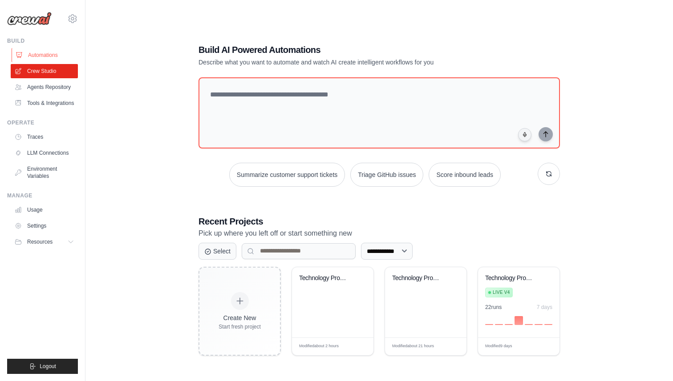
click at [41, 49] on link "Automations" at bounding box center [45, 55] width 67 height 14
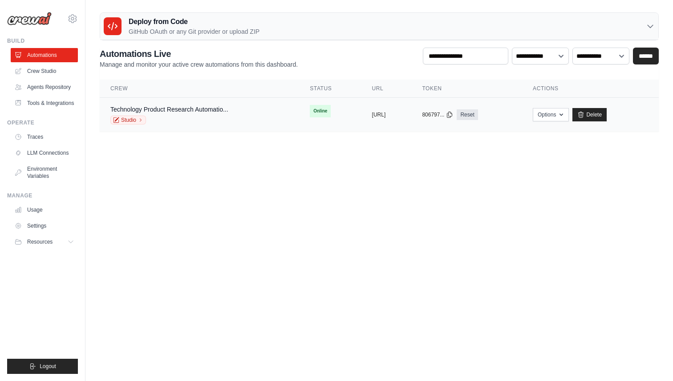
click at [207, 127] on td "Technology Product Research Automatio... Studio" at bounding box center [199, 115] width 199 height 34
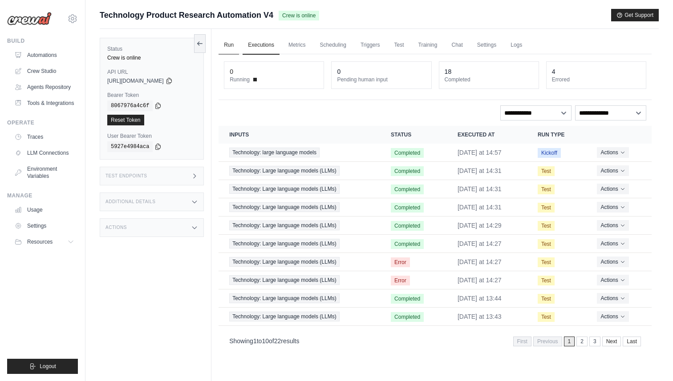
click at [226, 46] on link "Run" at bounding box center [229, 45] width 20 height 19
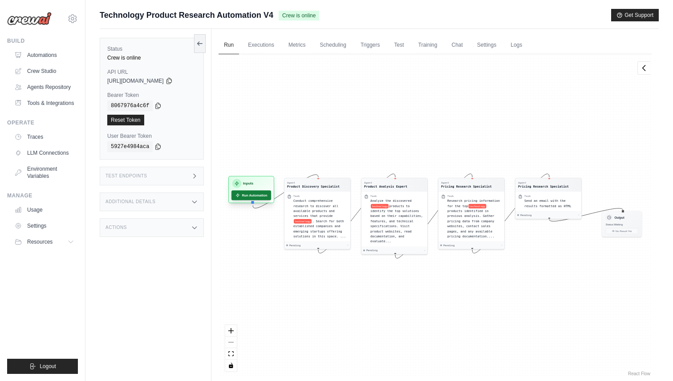
click at [254, 196] on button "Run Automation" at bounding box center [251, 195] width 40 height 10
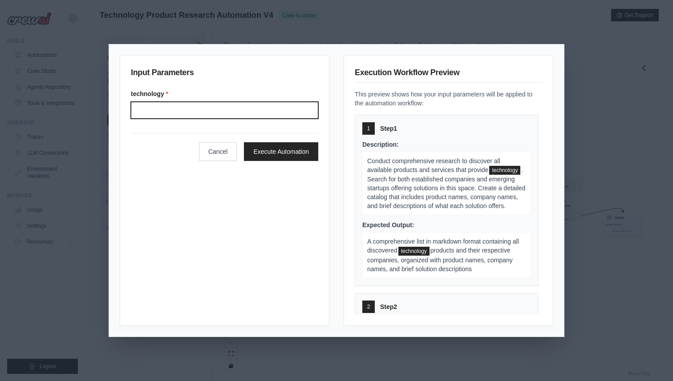
click at [214, 112] on input "Technology" at bounding box center [224, 110] width 187 height 17
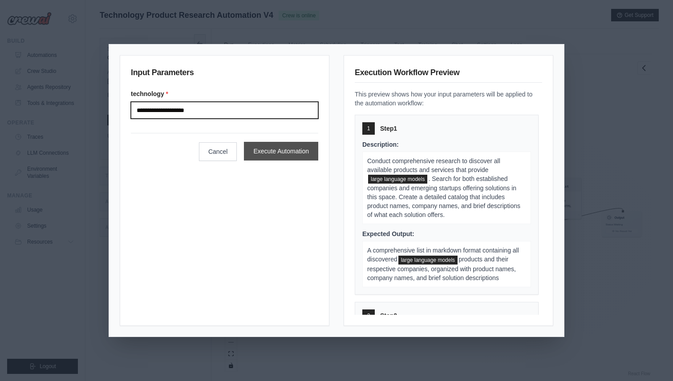
type input "**********"
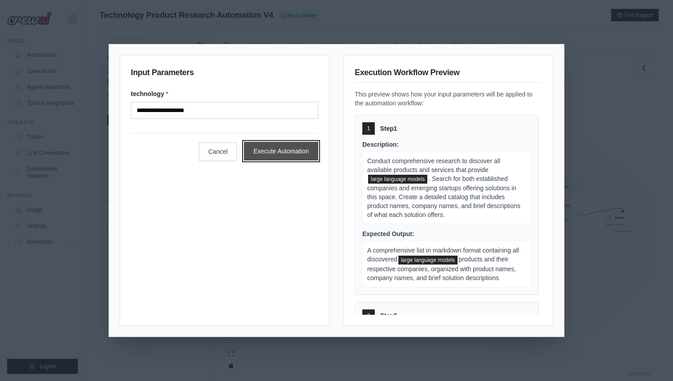
click at [269, 152] on button "Execute Automation" at bounding box center [281, 151] width 74 height 19
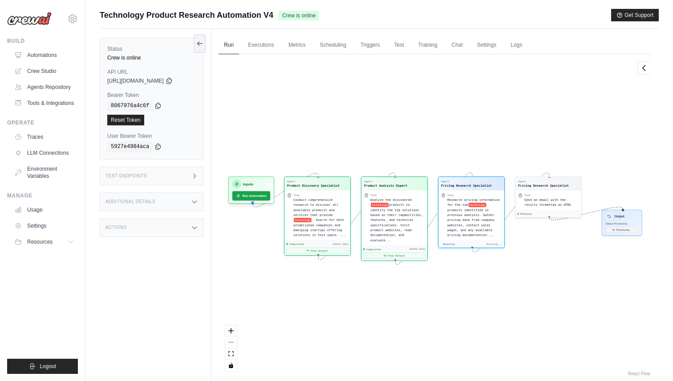
scroll to position [251, 0]
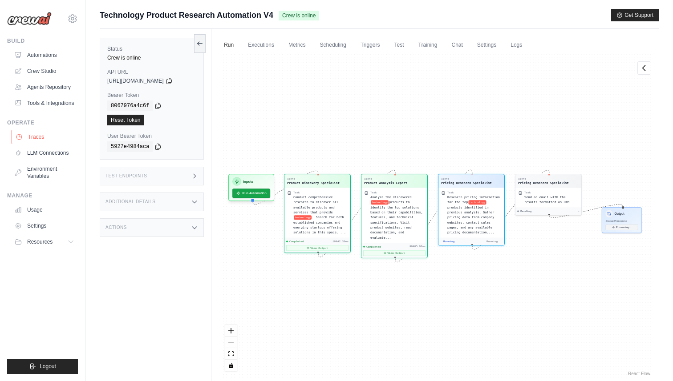
click at [37, 144] on link "Traces" at bounding box center [45, 137] width 67 height 14
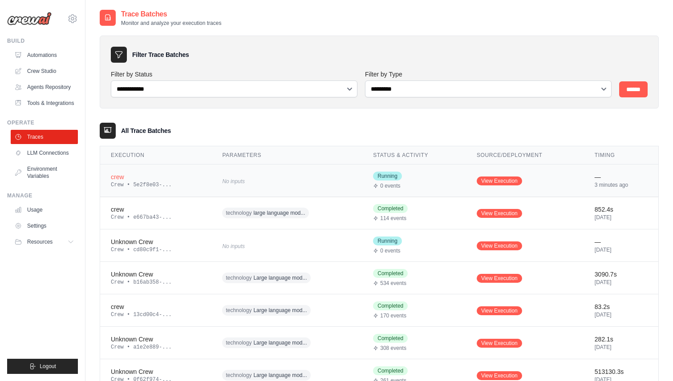
click at [283, 177] on div "No inputs" at bounding box center [287, 181] width 130 height 12
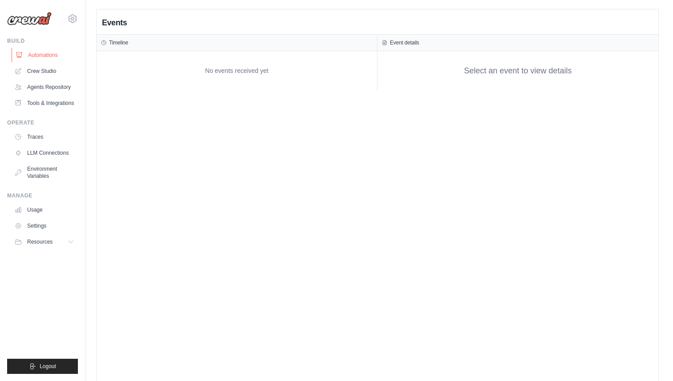
click at [54, 56] on link "Automations" at bounding box center [45, 55] width 67 height 14
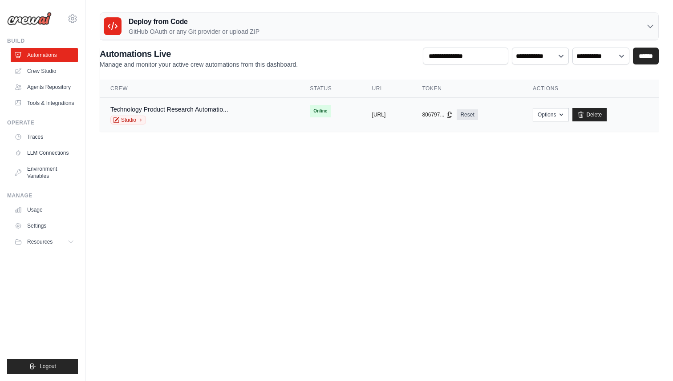
click at [182, 117] on div "Studio" at bounding box center [169, 120] width 118 height 9
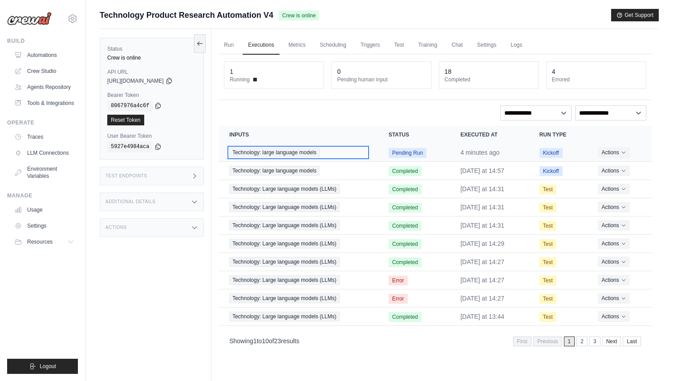
click at [352, 154] on div "Technology: large language models" at bounding box center [298, 153] width 138 height 10
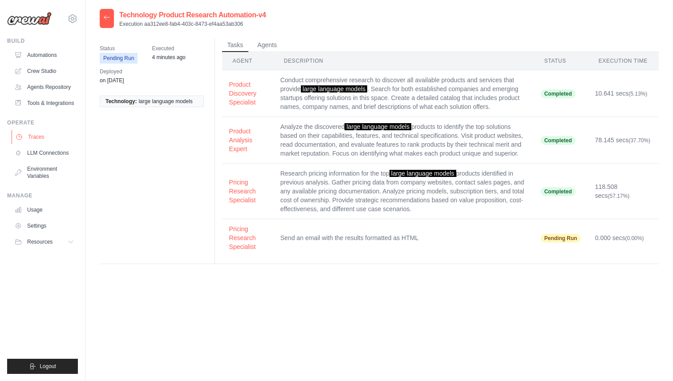
click at [50, 142] on link "Traces" at bounding box center [45, 137] width 67 height 14
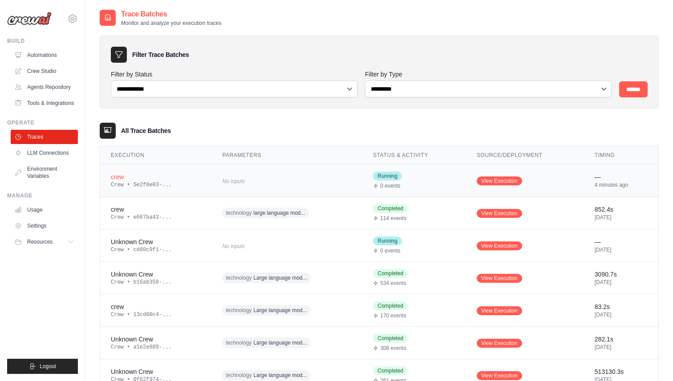
click at [174, 175] on div "crew" at bounding box center [156, 177] width 90 height 9
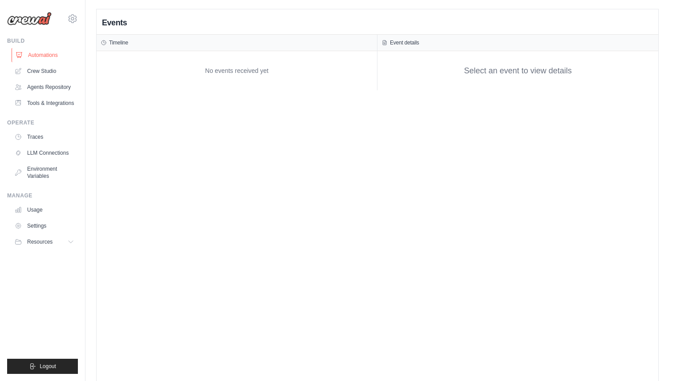
click at [50, 55] on link "Automations" at bounding box center [45, 55] width 67 height 14
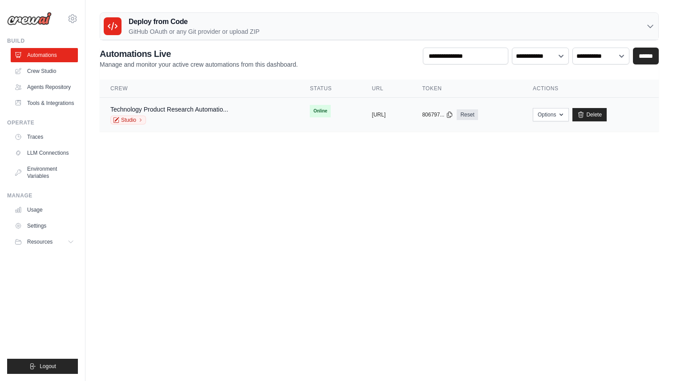
click at [193, 128] on td "Technology Product Research Automatio... Studio" at bounding box center [199, 115] width 199 height 34
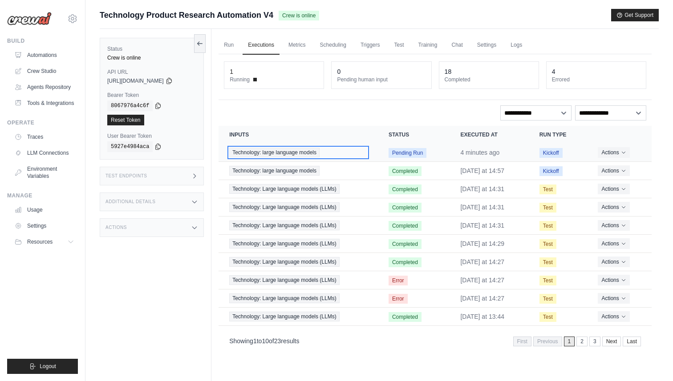
click at [342, 153] on div "Technology: large language models" at bounding box center [298, 153] width 138 height 10
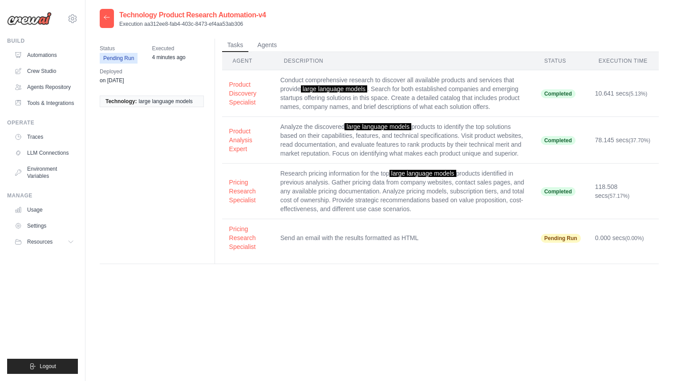
click at [271, 52] on th "Agent" at bounding box center [247, 61] width 51 height 18
click at [268, 45] on button "Agents" at bounding box center [267, 44] width 30 height 13
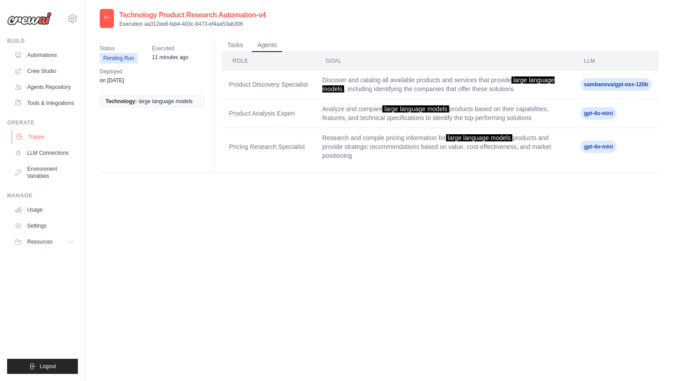
click at [49, 140] on link "Traces" at bounding box center [45, 137] width 67 height 14
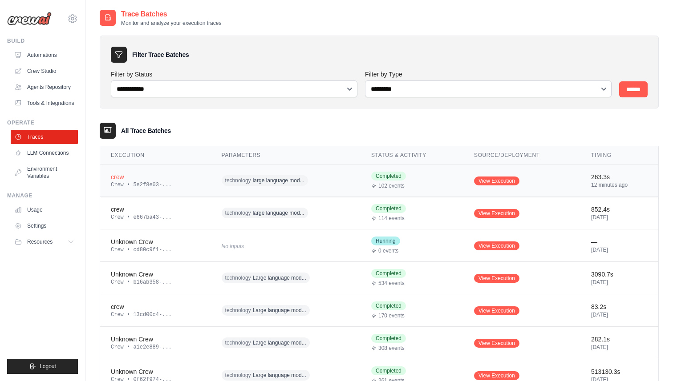
click at [182, 178] on div "crew" at bounding box center [155, 177] width 89 height 9
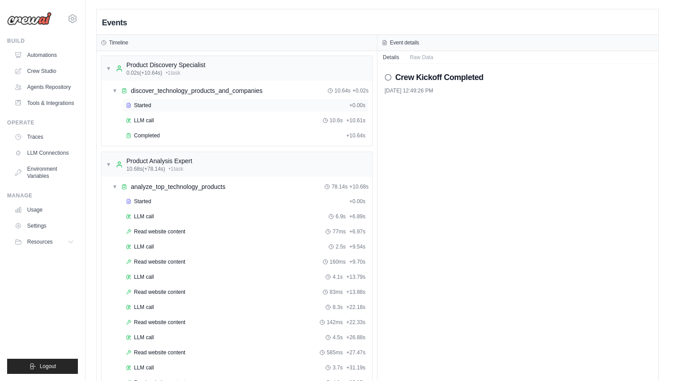
click at [160, 101] on div "Started + 0.00s" at bounding box center [246, 105] width 246 height 13
